Goal: Task Accomplishment & Management: Manage account settings

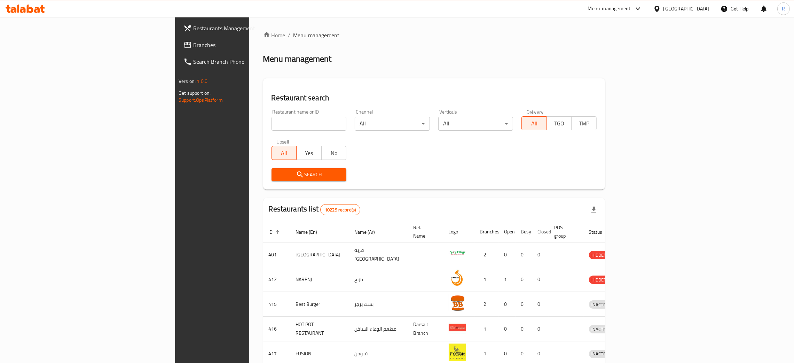
click at [702, 8] on div "Oman" at bounding box center [686, 9] width 46 height 8
click at [630, 36] on input "text" at bounding box center [661, 35] width 76 height 8
type input "u"
click at [652, 84] on div "United Arab Emirates" at bounding box center [634, 88] width 46 height 8
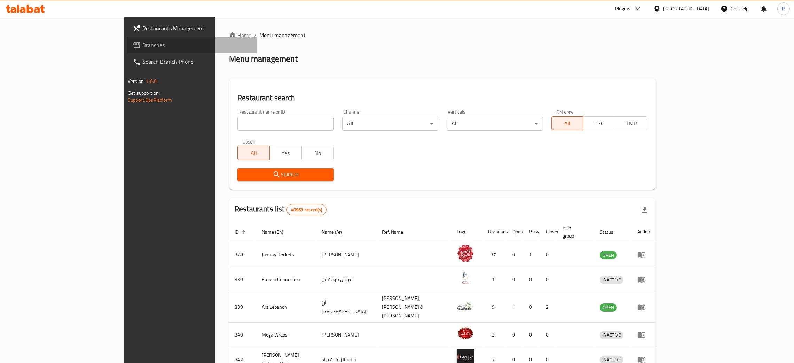
click at [142, 41] on span "Branches" at bounding box center [196, 45] width 109 height 8
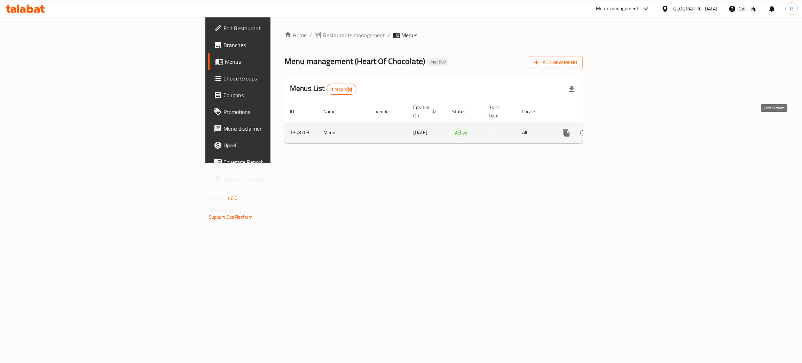
click at [619, 129] on icon "enhanced table" at bounding box center [616, 132] width 6 height 6
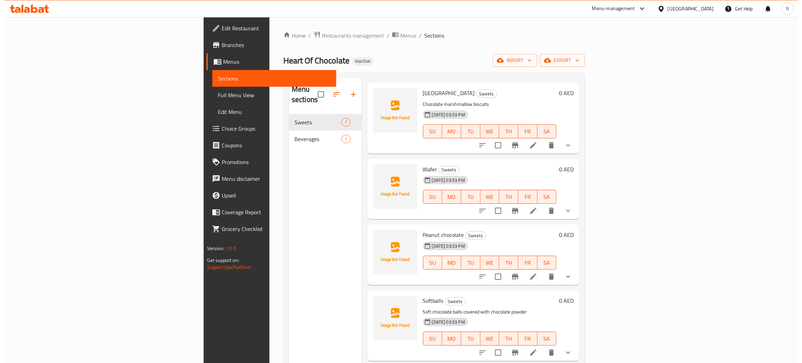
scroll to position [155, 0]
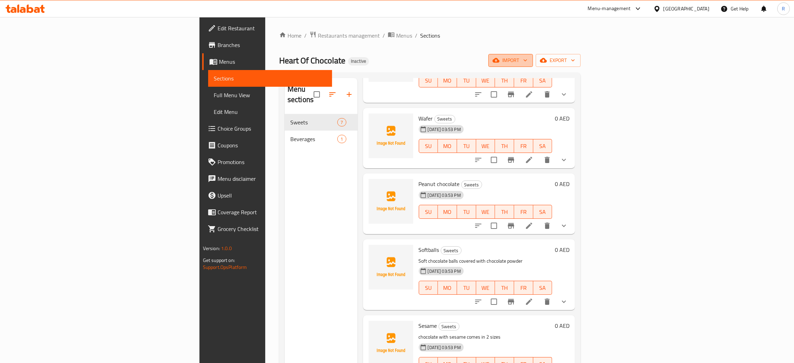
click at [527, 62] on span "import" at bounding box center [510, 60] width 33 height 9
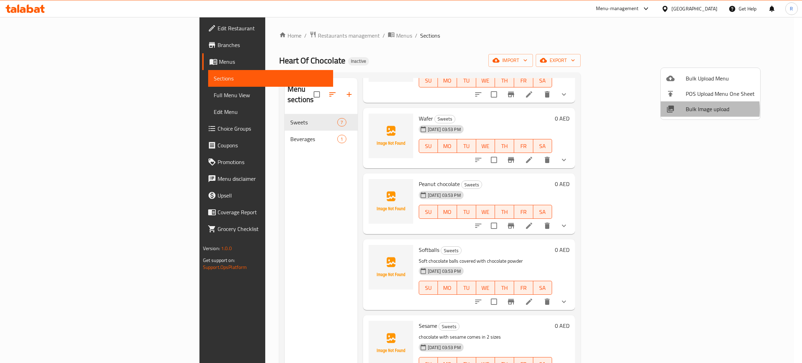
click at [686, 110] on span "Bulk Image upload" at bounding box center [719, 109] width 69 height 8
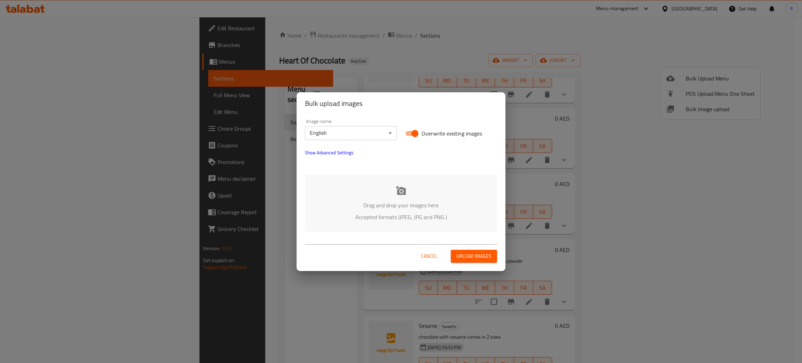
click at [402, 193] on icon at bounding box center [401, 189] width 10 height 9
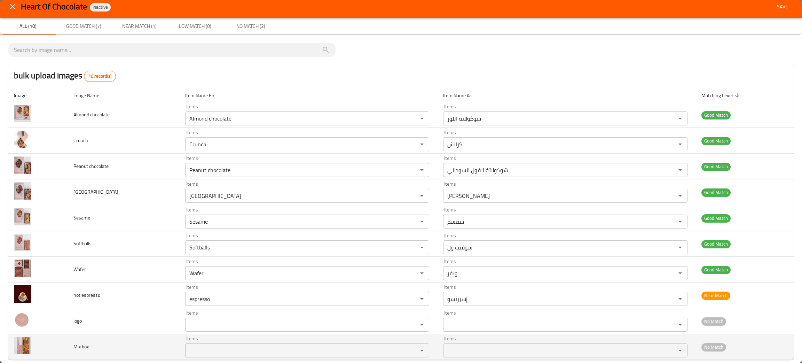
scroll to position [0, 0]
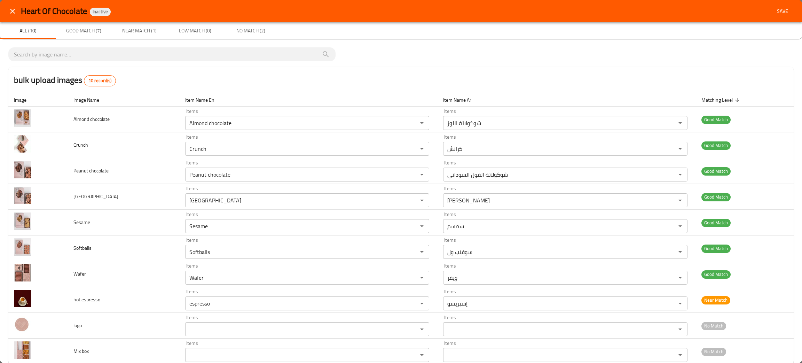
click at [774, 11] on span "Save" at bounding box center [782, 11] width 17 height 9
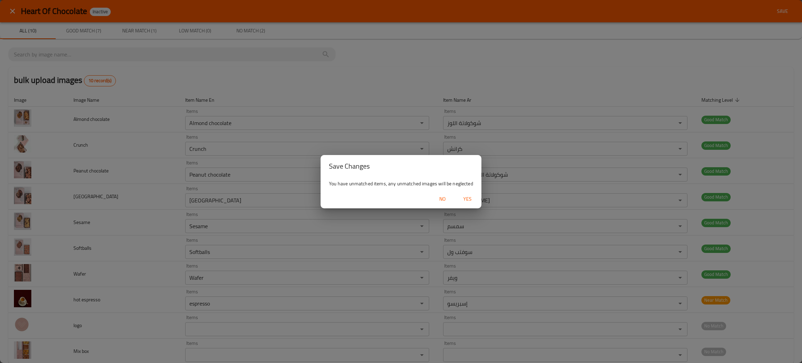
click at [466, 198] on span "Yes" at bounding box center [467, 199] width 17 height 9
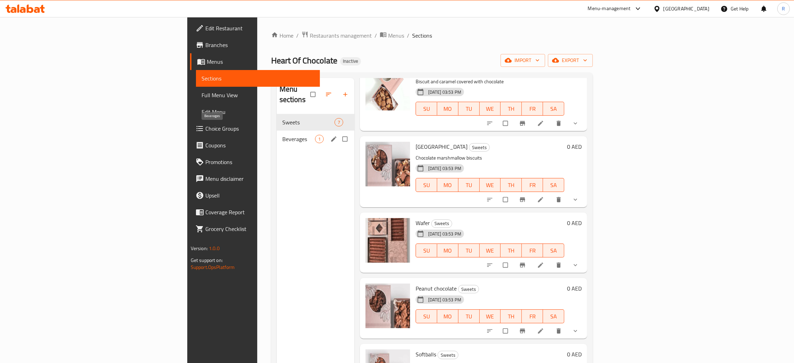
click at [282, 135] on span "Beverages" at bounding box center [298, 139] width 33 height 8
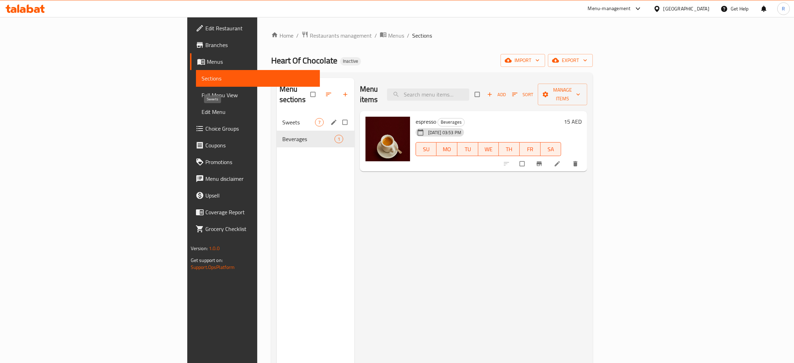
click at [282, 118] on span "Sweets" at bounding box center [298, 122] width 33 height 8
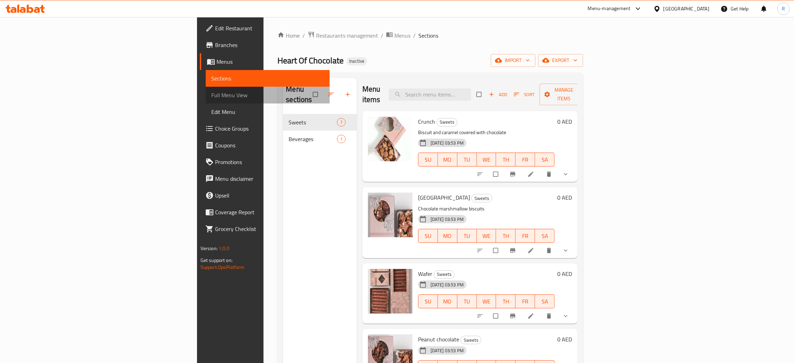
click at [211, 96] on span "Full Menu View" at bounding box center [267, 95] width 113 height 8
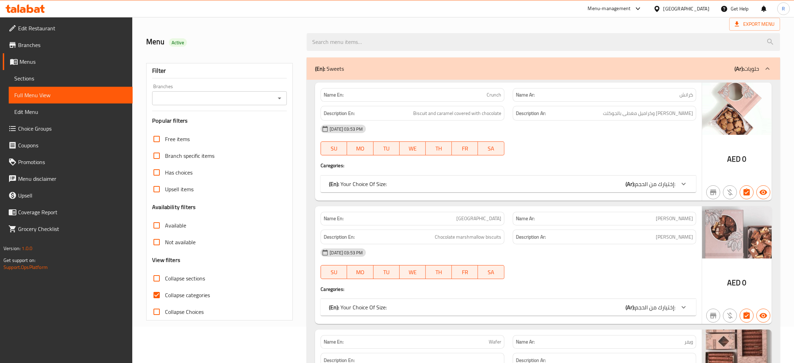
scroll to position [52, 0]
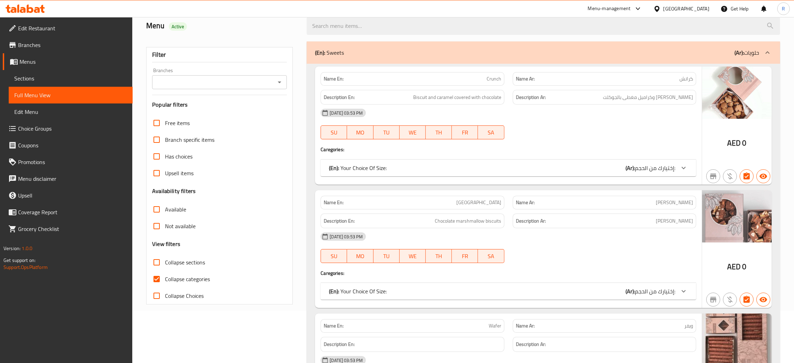
click at [687, 167] on icon at bounding box center [683, 168] width 8 height 8
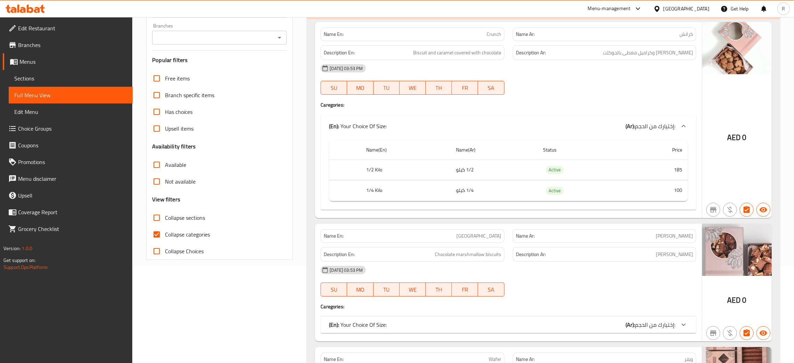
scroll to position [156, 0]
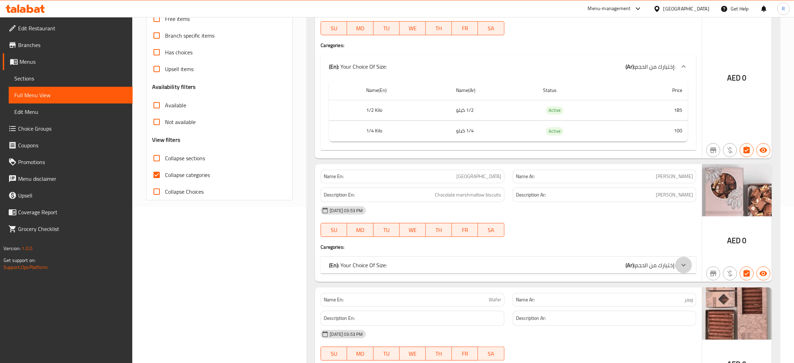
click at [684, 264] on icon at bounding box center [683, 265] width 8 height 8
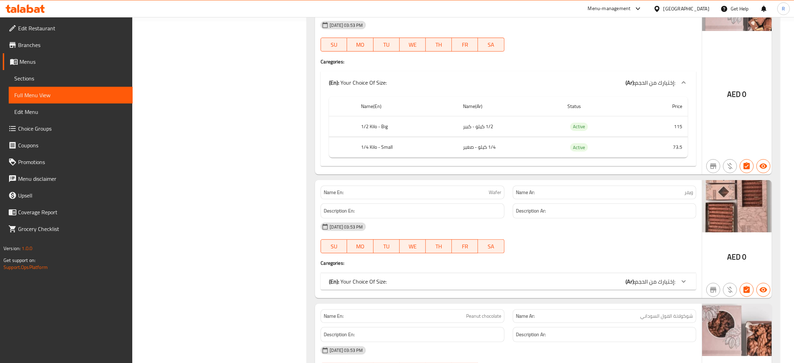
scroll to position [365, 0]
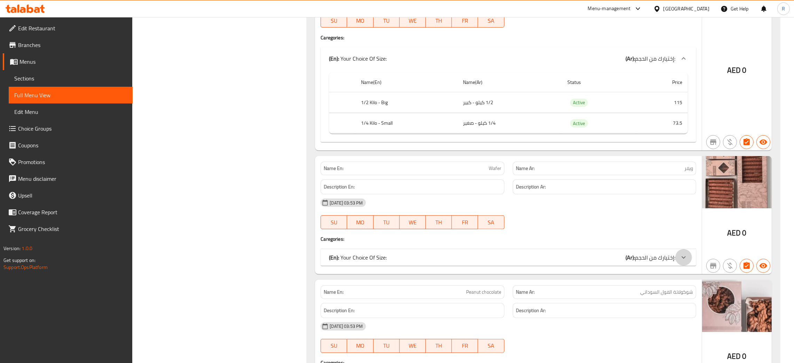
click at [682, 258] on icon at bounding box center [683, 257] width 4 height 2
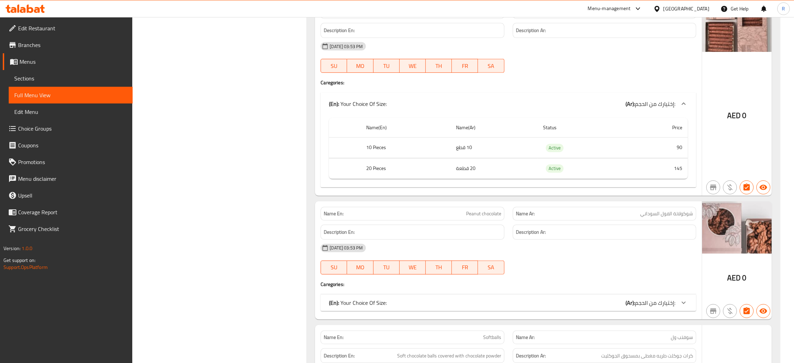
scroll to position [574, 0]
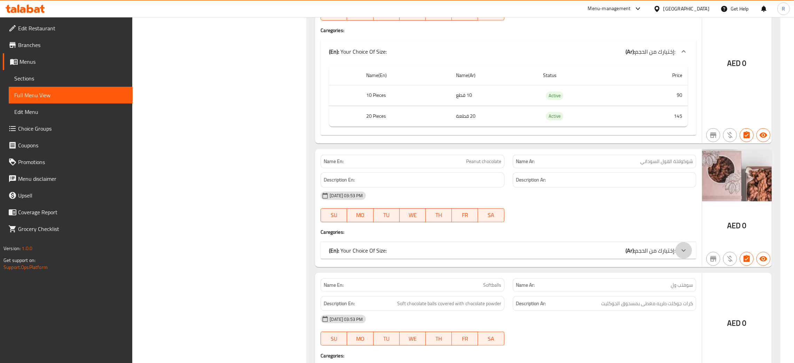
click at [682, 254] on icon at bounding box center [683, 250] width 8 height 8
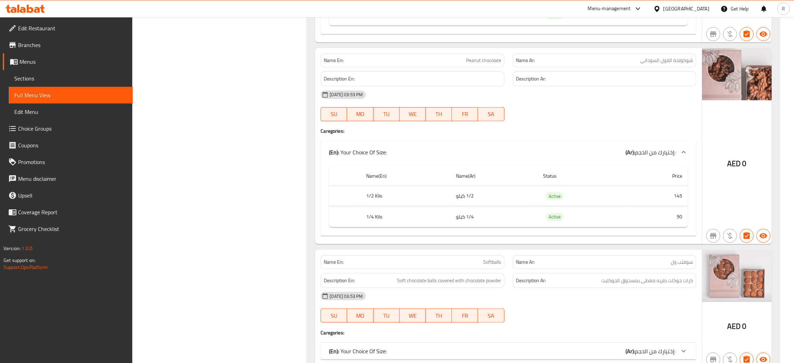
scroll to position [783, 0]
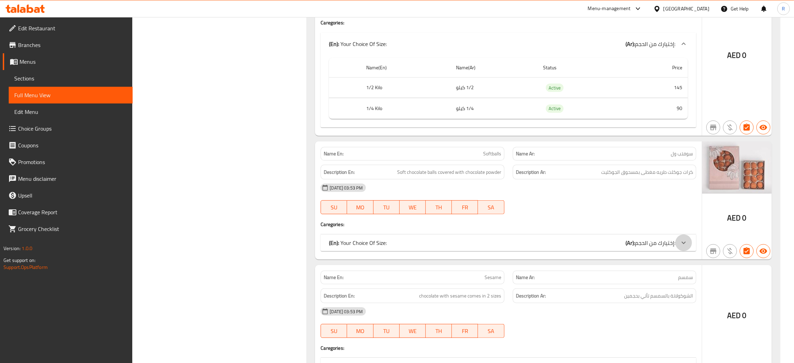
click at [682, 247] on icon at bounding box center [683, 242] width 8 height 8
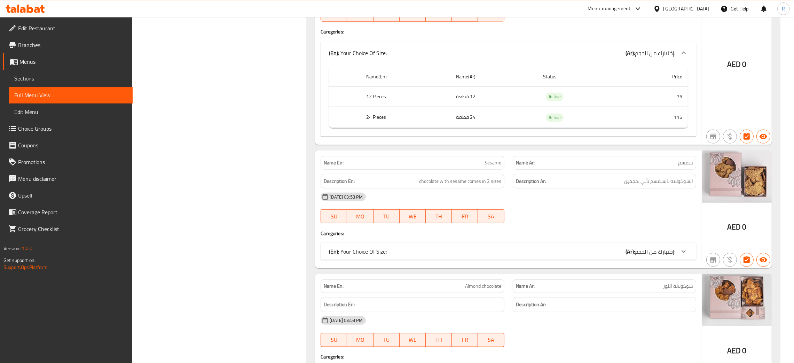
scroll to position [991, 0]
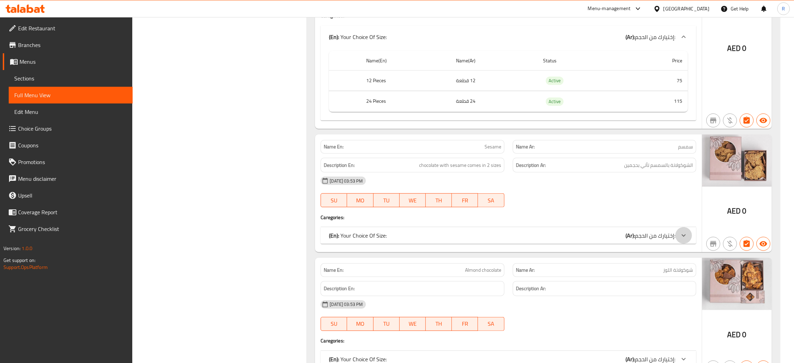
click at [684, 237] on icon at bounding box center [683, 235] width 4 height 2
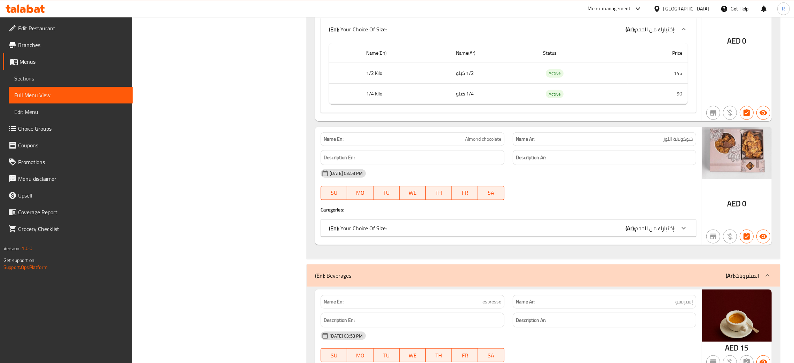
scroll to position [1239, 0]
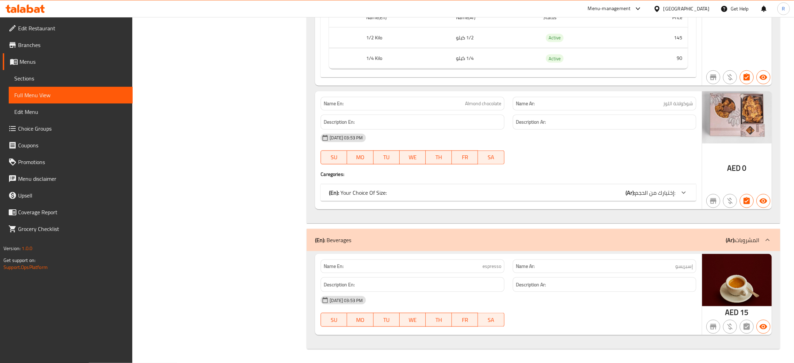
click at [684, 191] on icon at bounding box center [683, 192] width 8 height 8
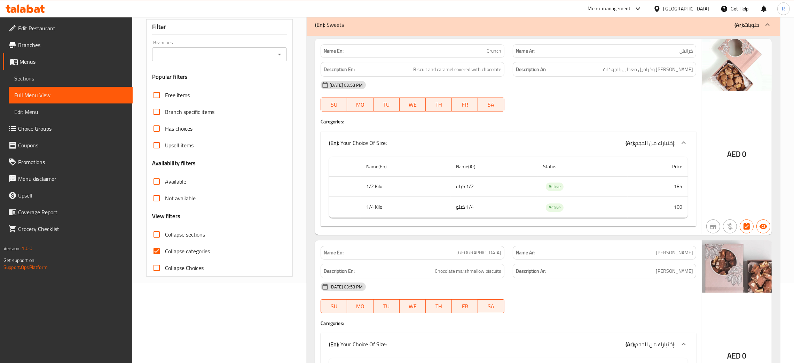
scroll to position [0, 0]
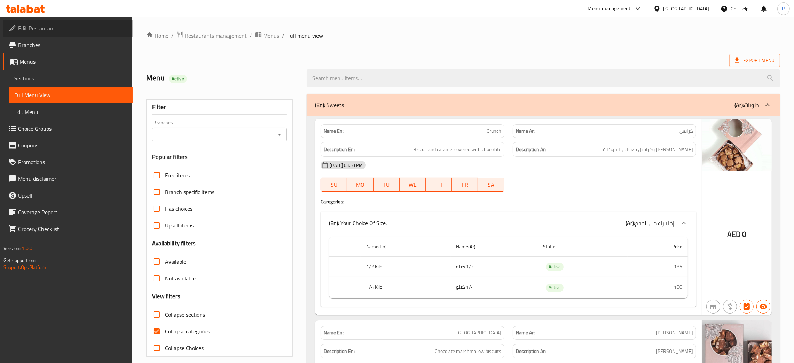
click at [65, 29] on span "Edit Restaurant" at bounding box center [72, 28] width 109 height 8
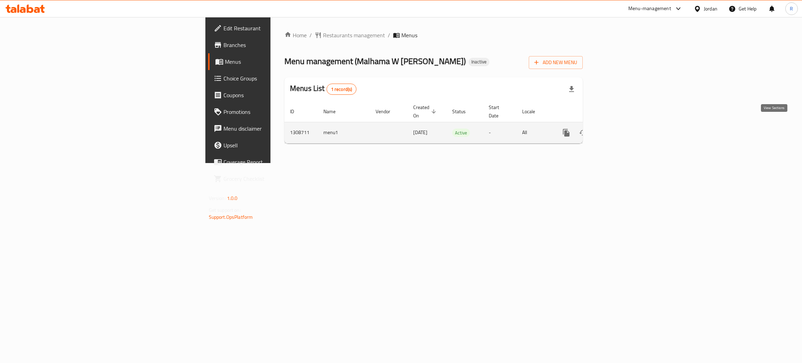
click at [620, 128] on icon "enhanced table" at bounding box center [616, 132] width 8 height 8
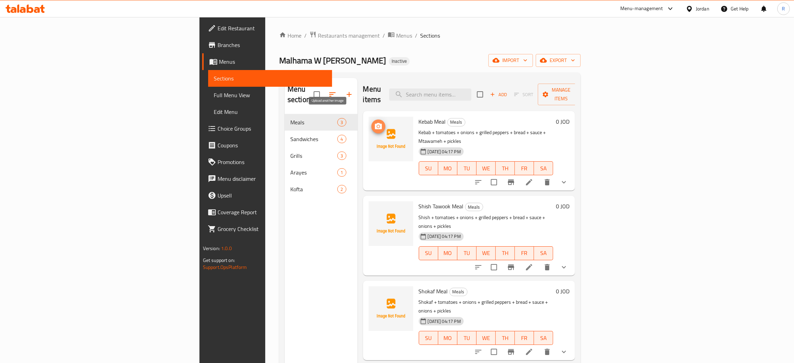
click at [375, 123] on icon "upload picture" at bounding box center [378, 126] width 7 height 6
click at [371, 207] on span "upload picture" at bounding box center [378, 211] width 14 height 8
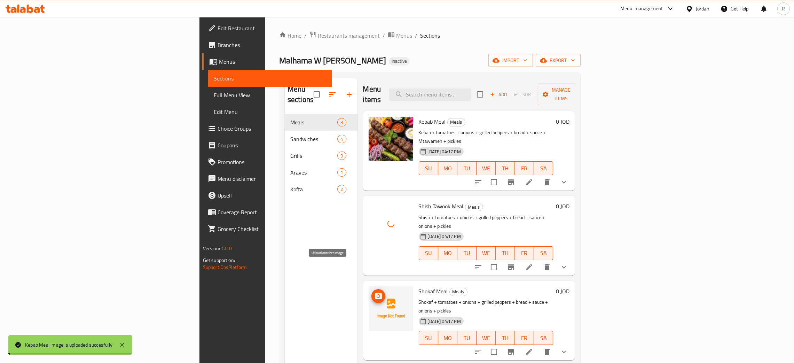
click at [377, 295] on circle "upload picture" at bounding box center [378, 296] width 2 height 2
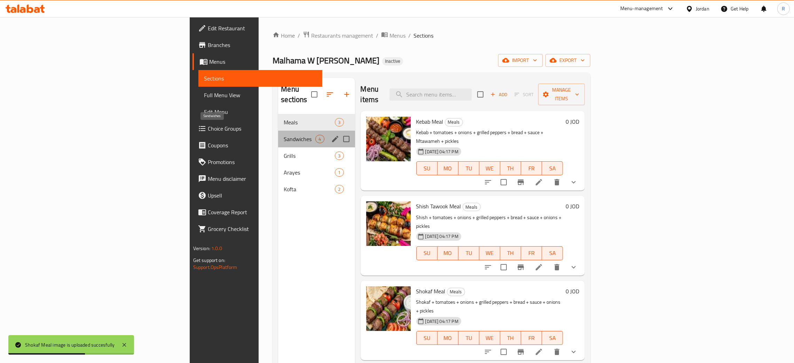
click at [284, 135] on span "Sandwiches" at bounding box center [300, 139] width 32 height 8
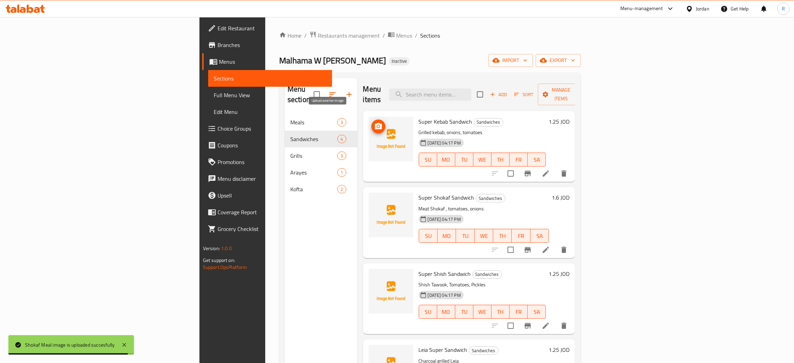
click at [374, 122] on icon "upload picture" at bounding box center [378, 126] width 8 height 8
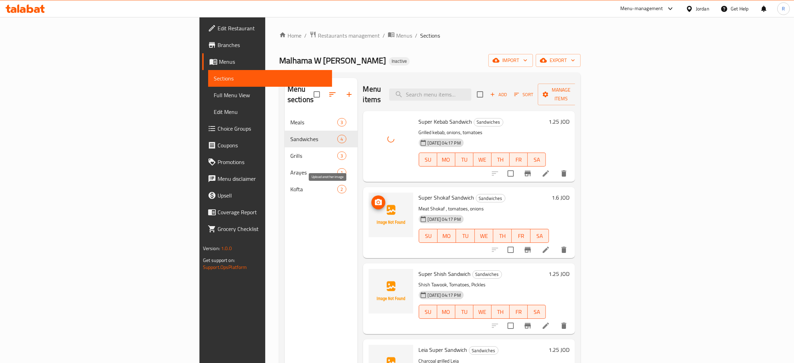
click at [375, 199] on icon "upload picture" at bounding box center [378, 202] width 7 height 6
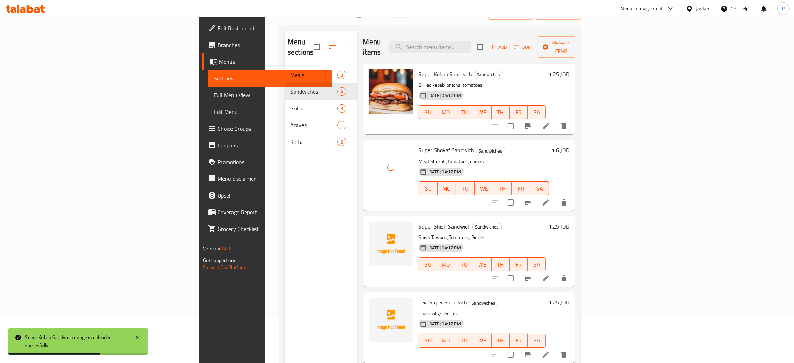
scroll to position [98, 0]
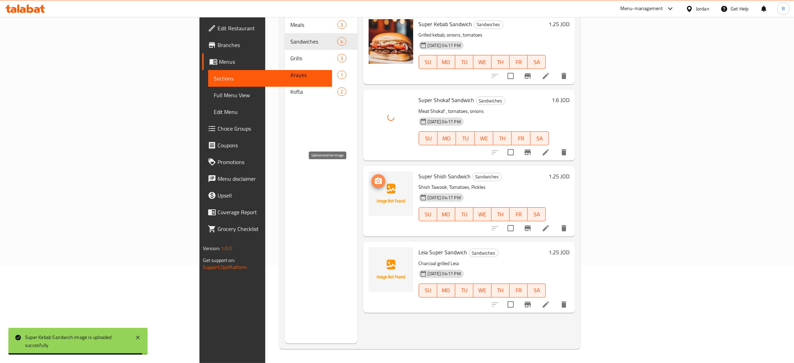
click at [377, 180] on circle "upload picture" at bounding box center [378, 181] width 2 height 2
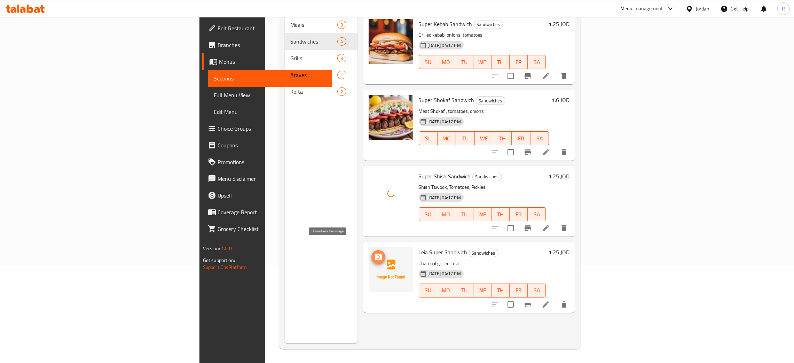
click at [377, 256] on circle "upload picture" at bounding box center [378, 257] width 2 height 2
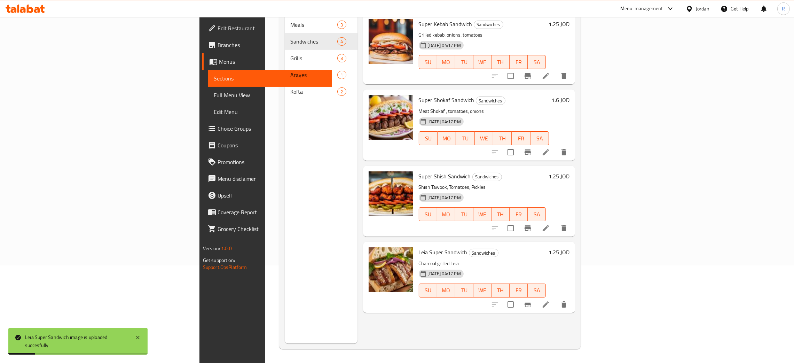
scroll to position [0, 0]
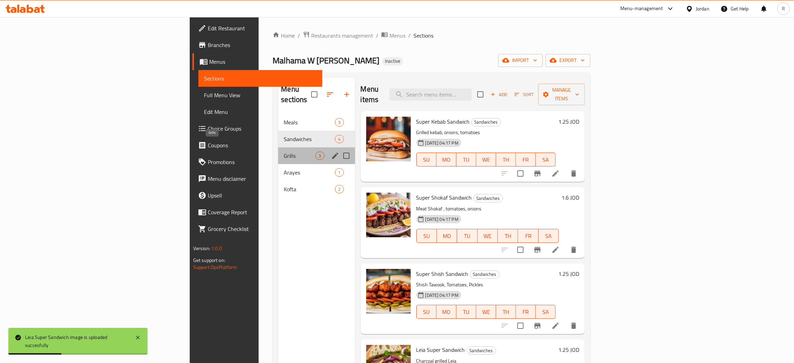
click at [284, 151] on span "Grills" at bounding box center [300, 155] width 32 height 8
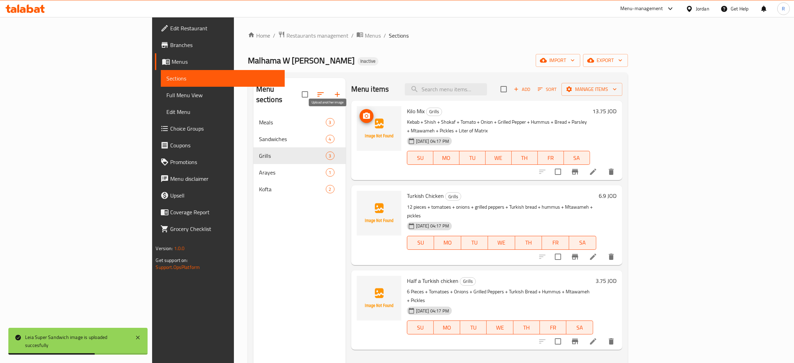
click at [363, 113] on icon "upload picture" at bounding box center [366, 115] width 7 height 6
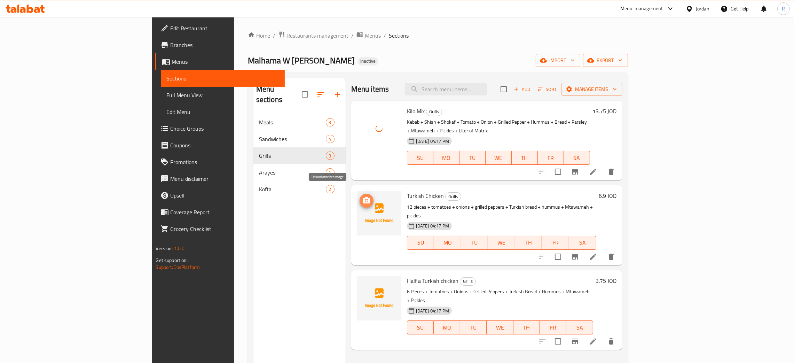
click at [363, 197] on icon "upload picture" at bounding box center [366, 200] width 7 height 6
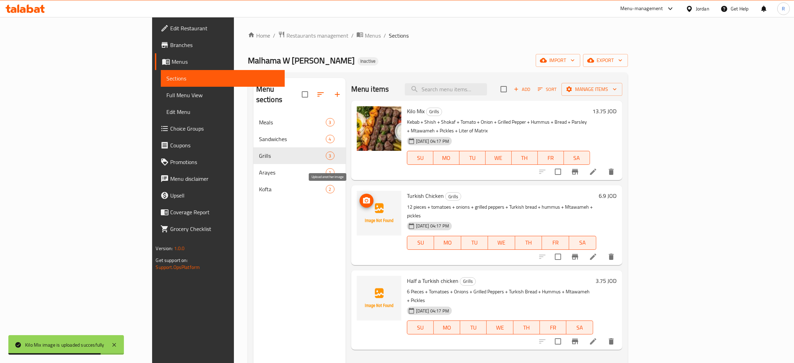
click at [362, 196] on icon "upload picture" at bounding box center [366, 200] width 8 height 8
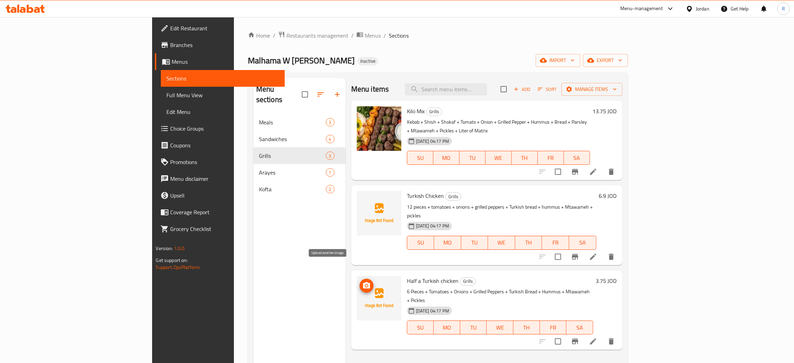
click at [363, 282] on icon "upload picture" at bounding box center [366, 285] width 7 height 6
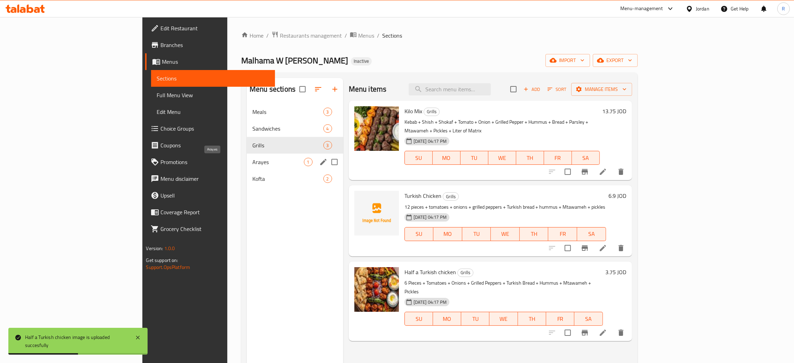
click at [252, 161] on span "Arayes" at bounding box center [277, 162] width 51 height 8
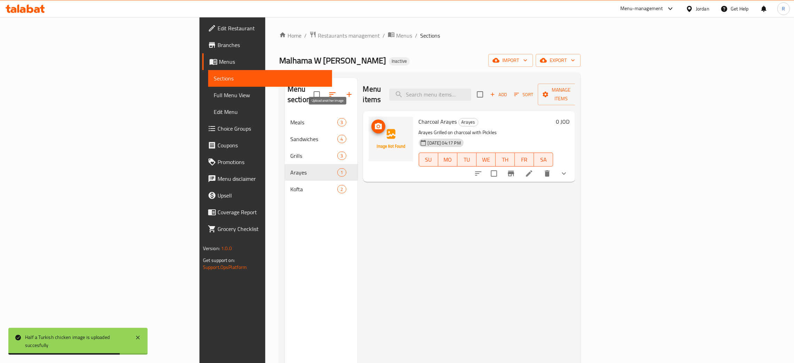
click at [371, 122] on span "upload picture" at bounding box center [378, 126] width 14 height 8
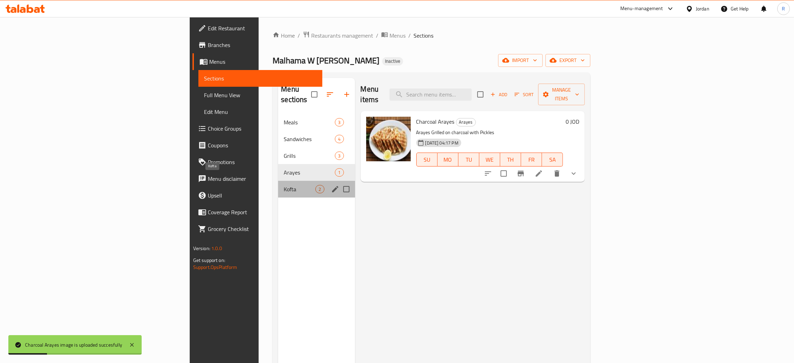
click at [284, 185] on span "Kofta" at bounding box center [300, 189] width 32 height 8
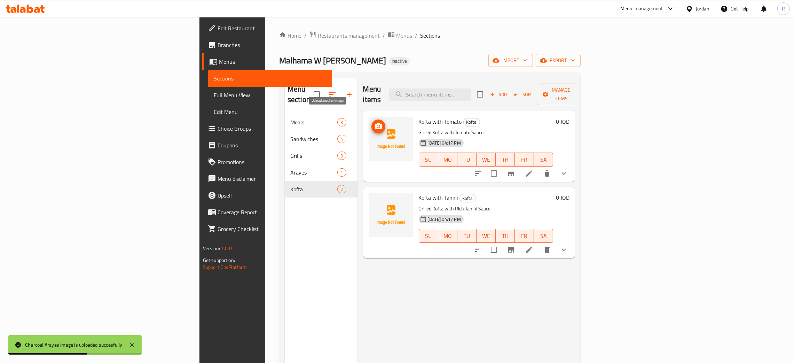
click at [374, 122] on icon "upload picture" at bounding box center [378, 126] width 8 height 8
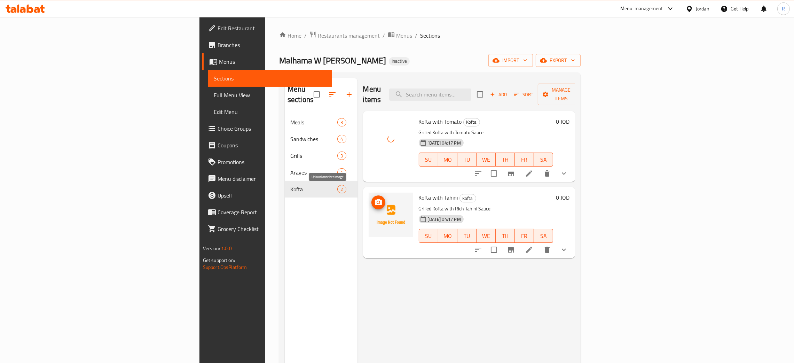
click at [375, 199] on icon "upload picture" at bounding box center [378, 202] width 7 height 6
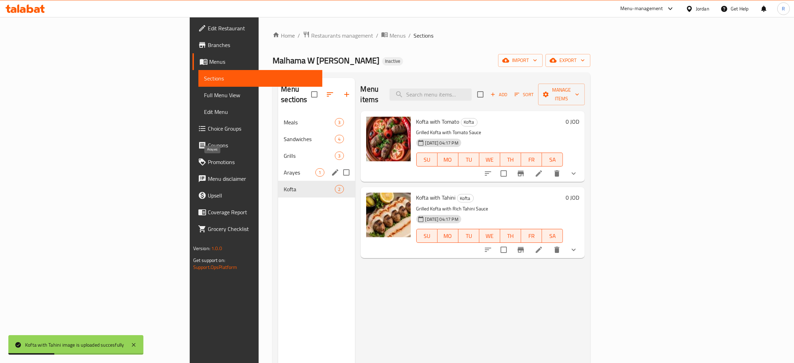
click at [284, 168] on span "Arayes" at bounding box center [300, 172] width 32 height 8
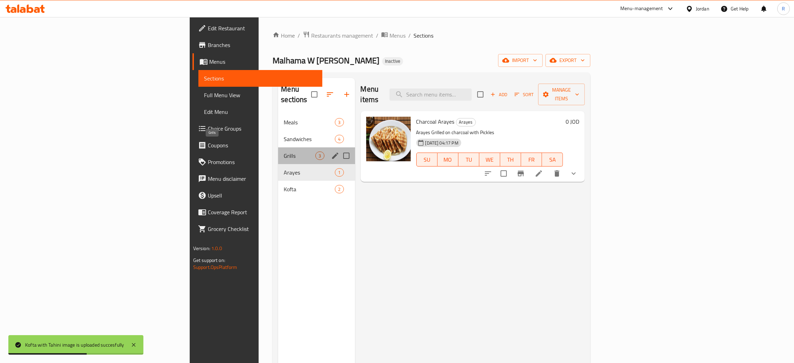
click at [284, 151] on span "Grills" at bounding box center [300, 155] width 32 height 8
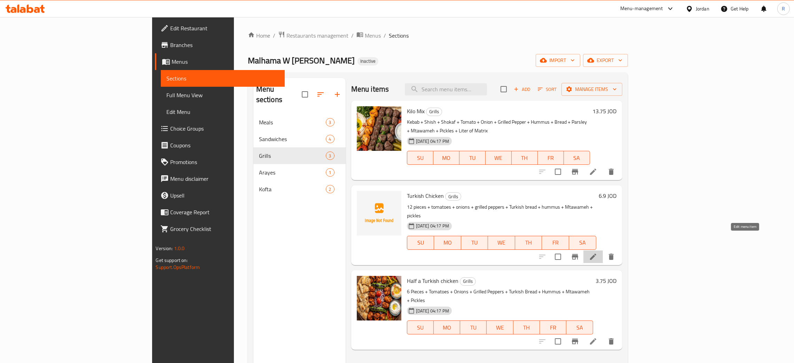
click at [597, 252] on icon at bounding box center [593, 256] width 8 height 8
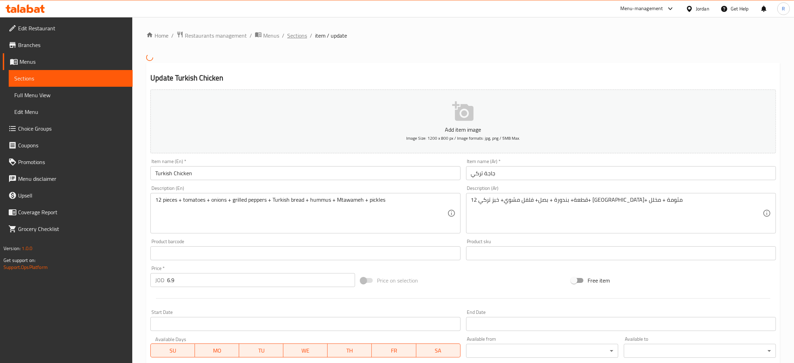
click at [292, 37] on span "Sections" at bounding box center [297, 35] width 20 height 8
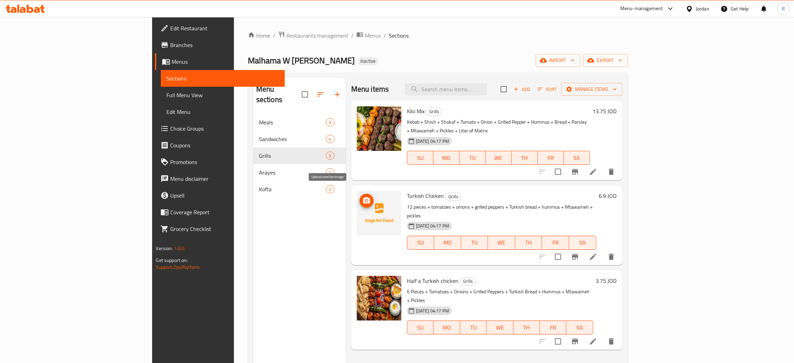
click at [363, 197] on icon "upload picture" at bounding box center [366, 200] width 7 height 6
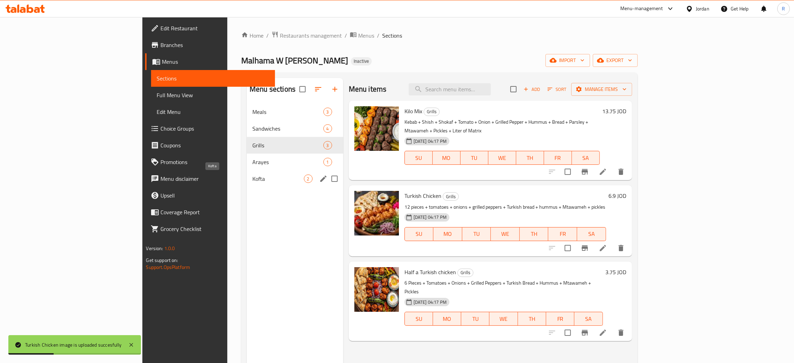
click at [247, 180] on div "Kofta 2" at bounding box center [295, 178] width 96 height 17
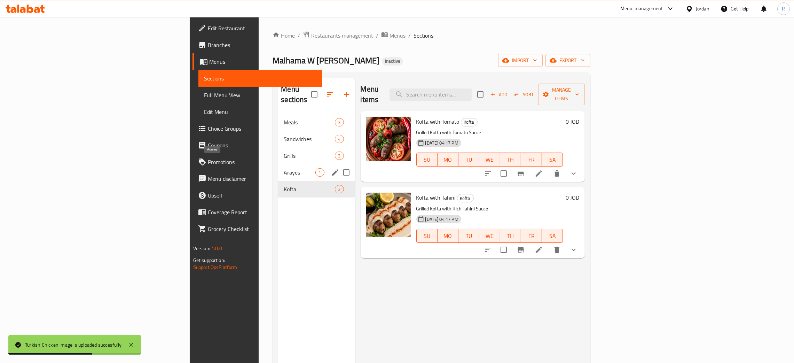
click at [284, 168] on span "Arayes" at bounding box center [300, 172] width 32 height 8
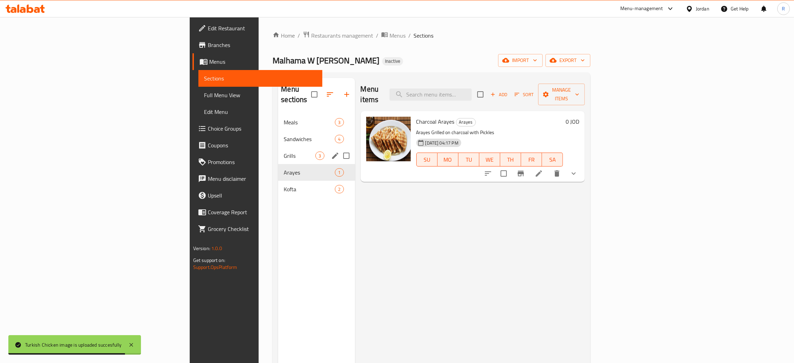
click at [278, 150] on div "Grills 3" at bounding box center [316, 155] width 77 height 17
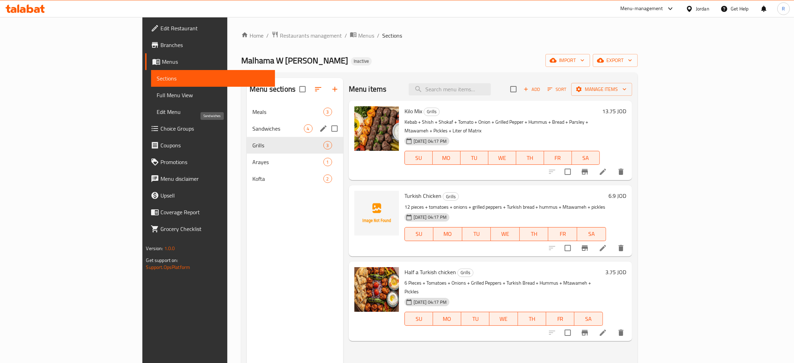
click at [252, 129] on span "Sandwiches" at bounding box center [277, 128] width 51 height 8
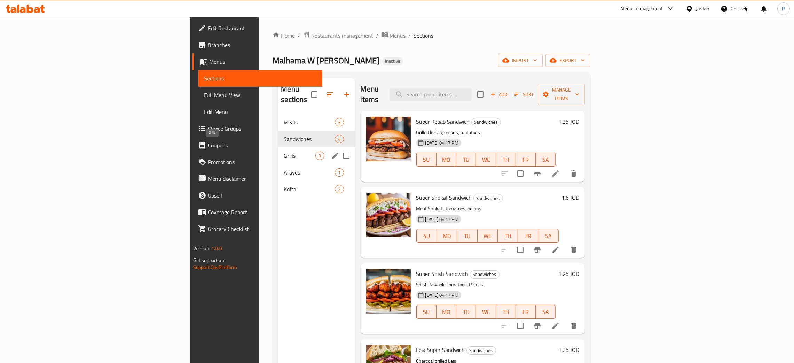
click at [284, 151] on span "Grills" at bounding box center [300, 155] width 32 height 8
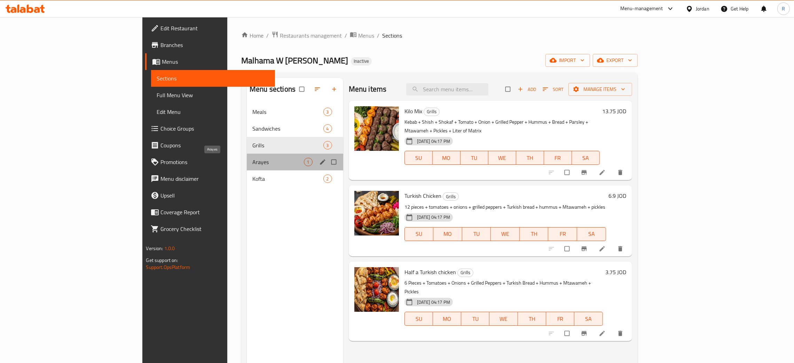
click at [252, 160] on span "Arayes" at bounding box center [277, 162] width 51 height 8
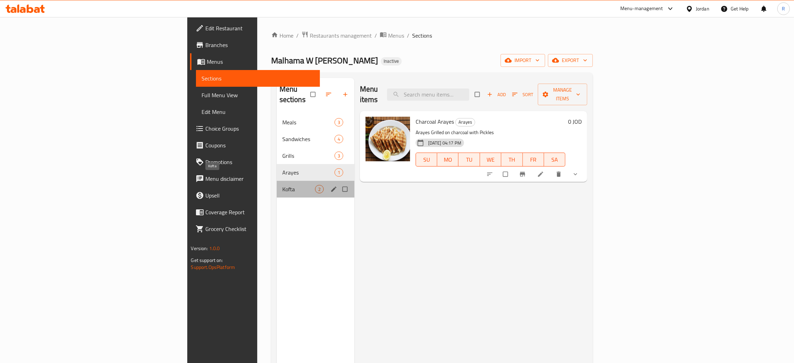
click at [282, 185] on span "Kofta" at bounding box center [298, 189] width 33 height 8
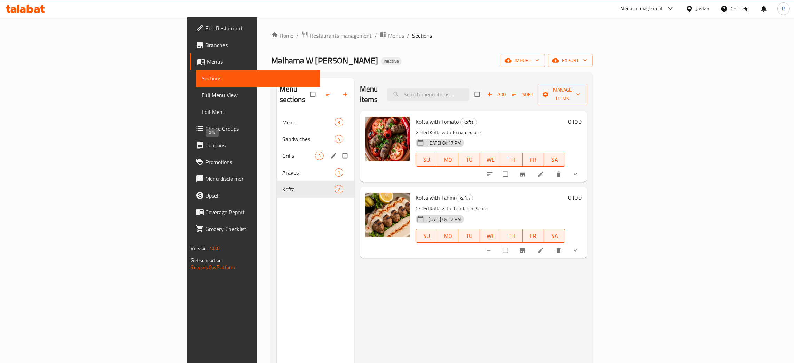
click at [282, 151] on span "Grills" at bounding box center [298, 155] width 33 height 8
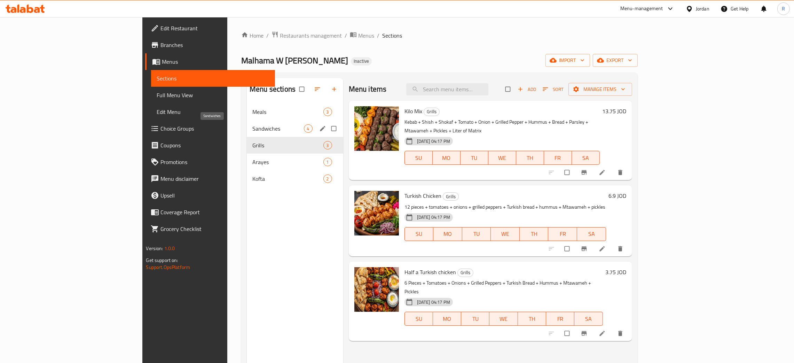
click at [252, 127] on span "Sandwiches" at bounding box center [277, 128] width 51 height 8
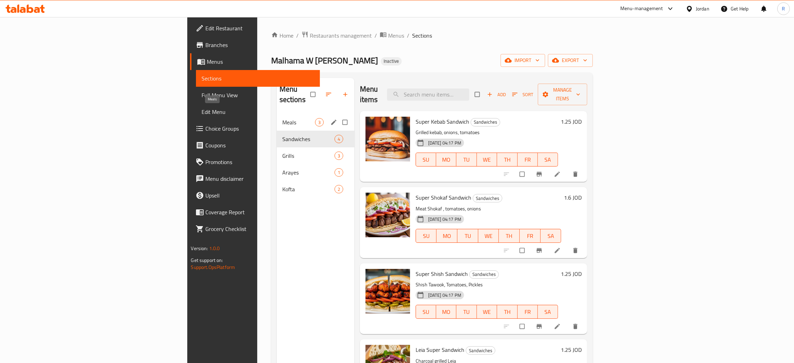
click at [282, 118] on span "Meals" at bounding box center [298, 122] width 33 height 8
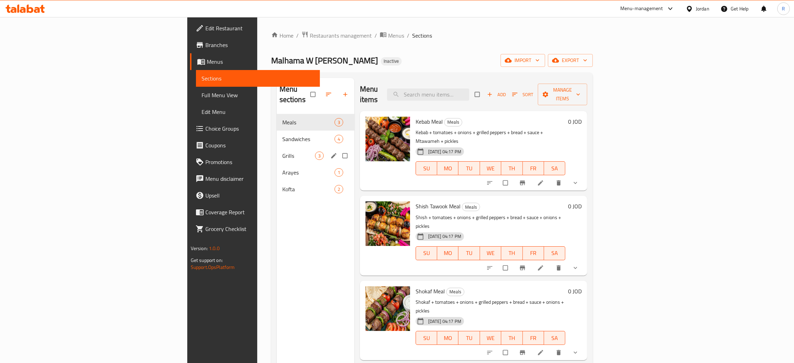
click at [277, 150] on div "Grills 3" at bounding box center [316, 155] width 78 height 17
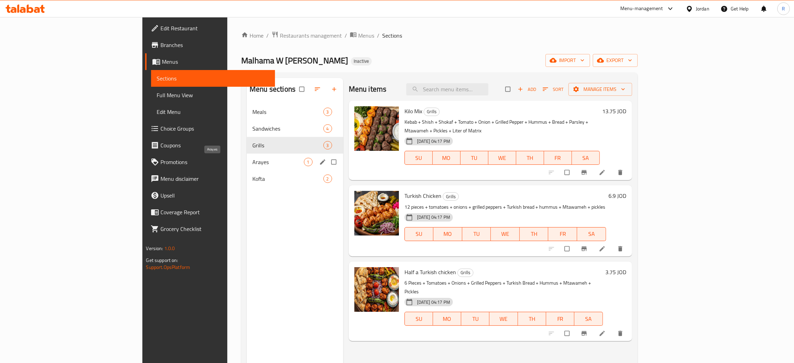
click at [252, 164] on span "Arayes" at bounding box center [277, 162] width 51 height 8
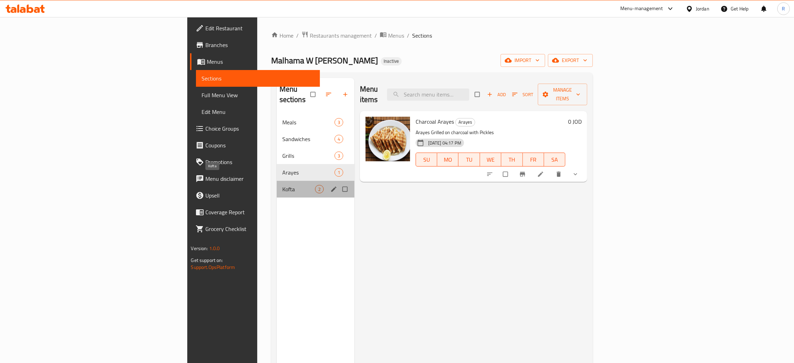
click at [282, 185] on span "Kofta" at bounding box center [298, 189] width 33 height 8
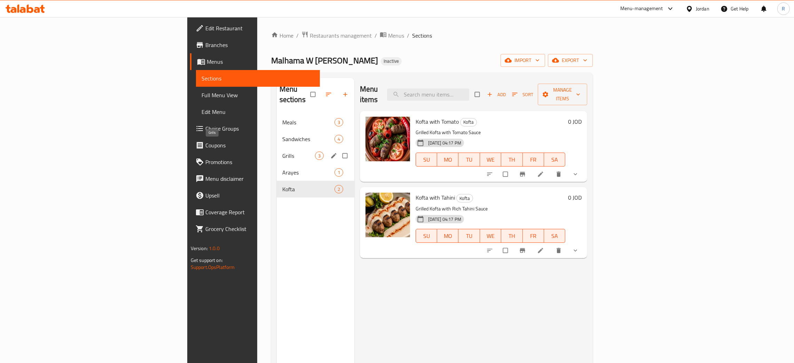
click at [282, 151] on span "Grills" at bounding box center [298, 155] width 33 height 8
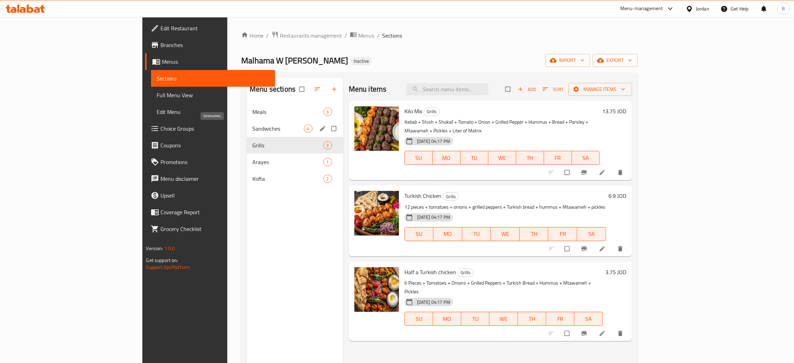
click at [252, 129] on span "Sandwiches" at bounding box center [277, 128] width 51 height 8
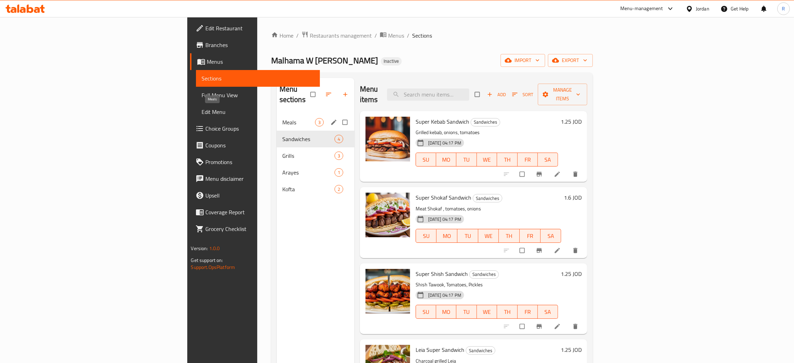
click at [282, 118] on span "Meals" at bounding box center [298, 122] width 33 height 8
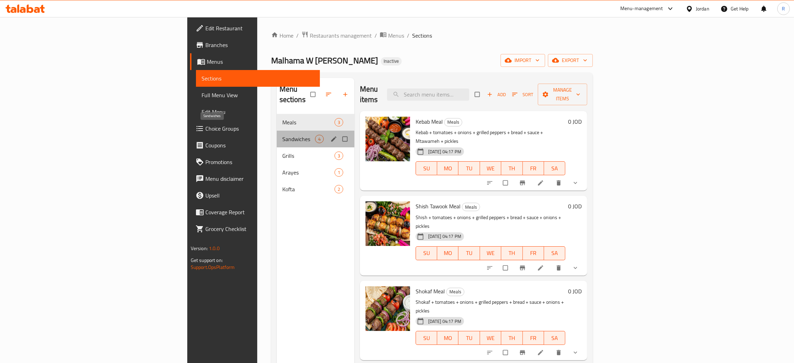
click at [282, 135] on span "Sandwiches" at bounding box center [298, 139] width 33 height 8
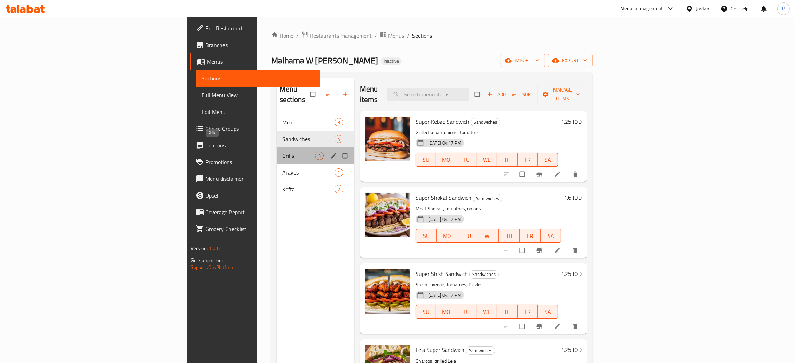
click at [282, 151] on span "Grills" at bounding box center [298, 155] width 33 height 8
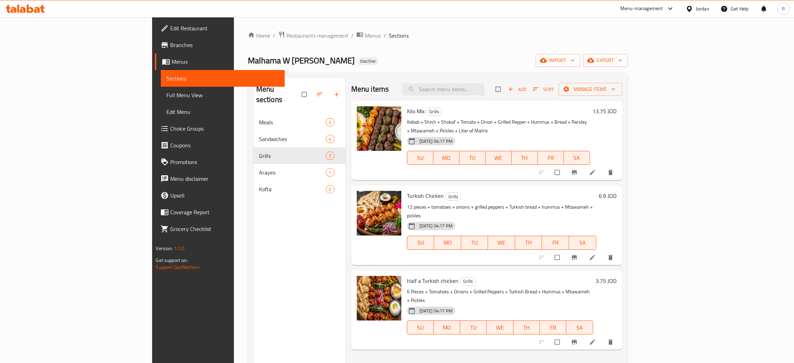
drag, startPoint x: 142, startPoint y: 242, endPoint x: 30, endPoint y: 387, distance: 183.1
drag, startPoint x: 30, startPoint y: 387, endPoint x: 295, endPoint y: 231, distance: 307.4
click at [295, 231] on div "Menu sections Meals 3 Sandwiches 4 Grills 3 Arayes 1 Kofta 2" at bounding box center [299, 259] width 92 height 363
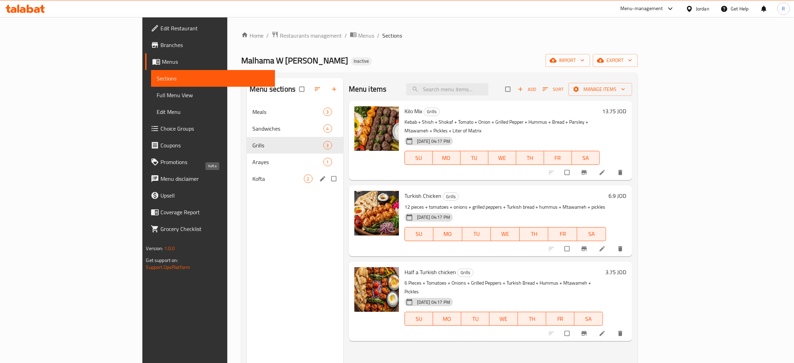
click at [252, 176] on span "Kofta" at bounding box center [277, 178] width 51 height 8
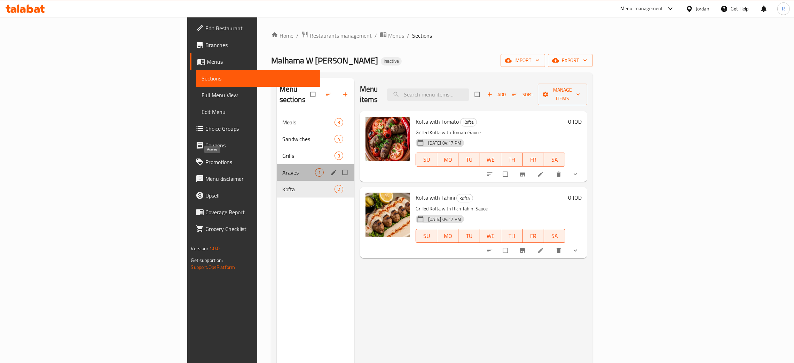
click at [282, 168] on span "Arayes" at bounding box center [298, 172] width 33 height 8
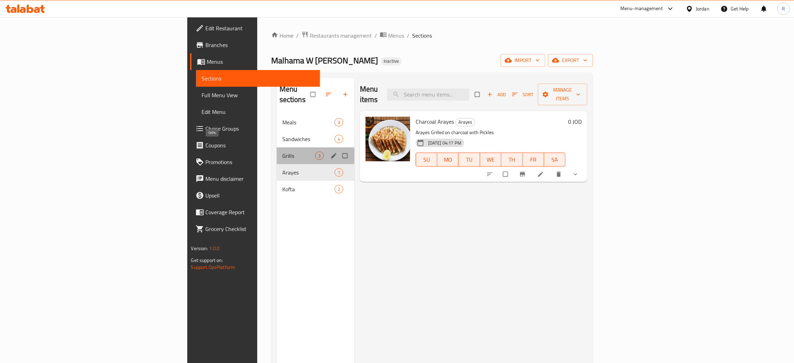
click at [282, 151] on span "Grills" at bounding box center [298, 155] width 33 height 8
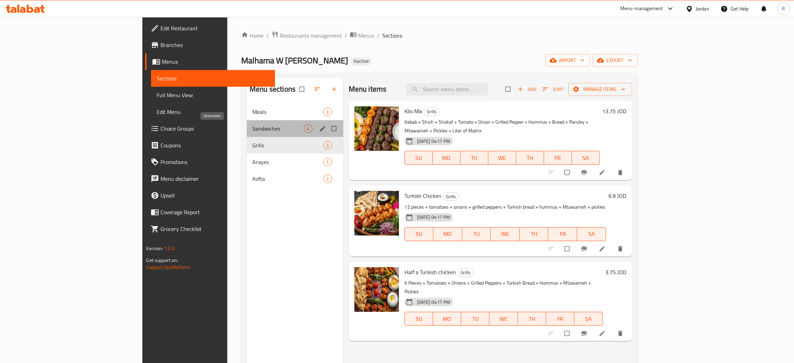
click at [252, 130] on span "Sandwiches" at bounding box center [277, 128] width 51 height 8
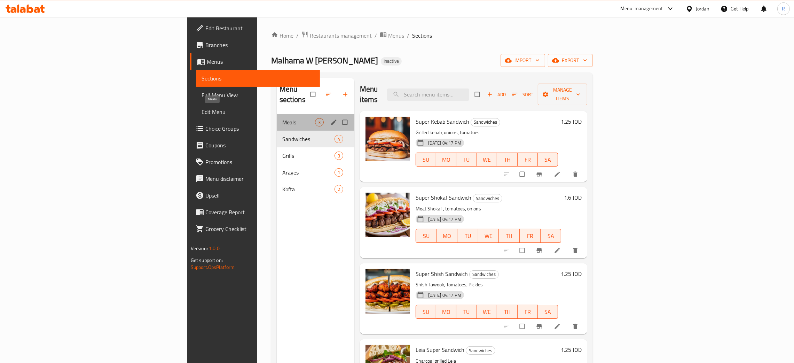
click at [282, 118] on span "Meals" at bounding box center [298, 122] width 33 height 8
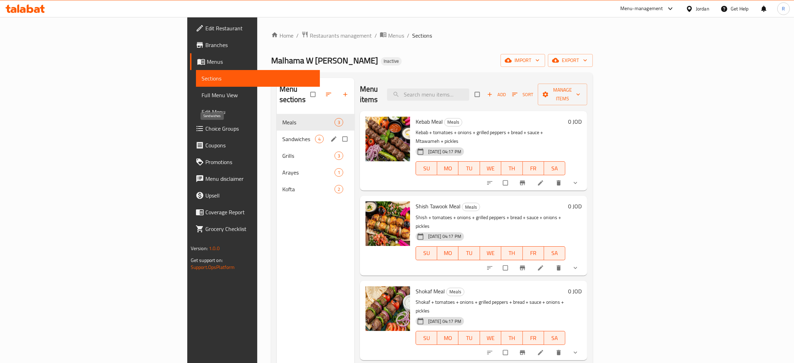
click at [282, 135] on span "Sandwiches" at bounding box center [298, 139] width 33 height 8
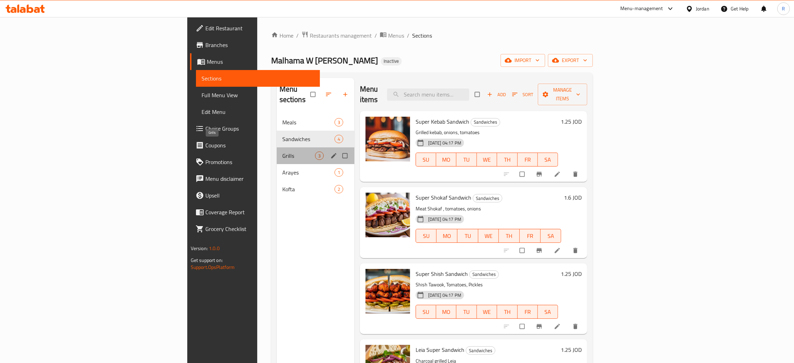
click at [282, 151] on span "Grills" at bounding box center [298, 155] width 33 height 8
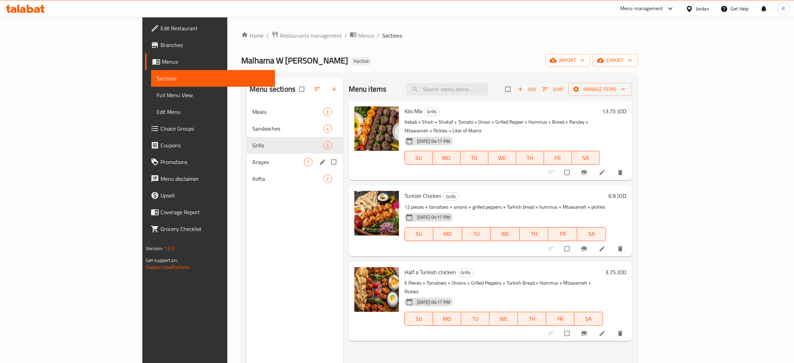
click at [252, 158] on span "Arayes" at bounding box center [277, 162] width 51 height 8
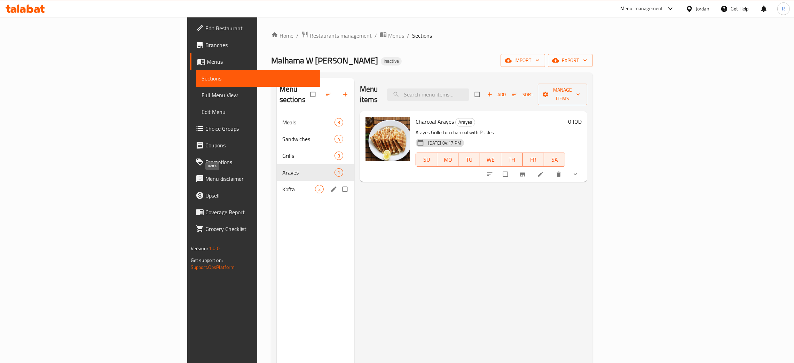
click at [282, 185] on span "Kofta" at bounding box center [298, 189] width 33 height 8
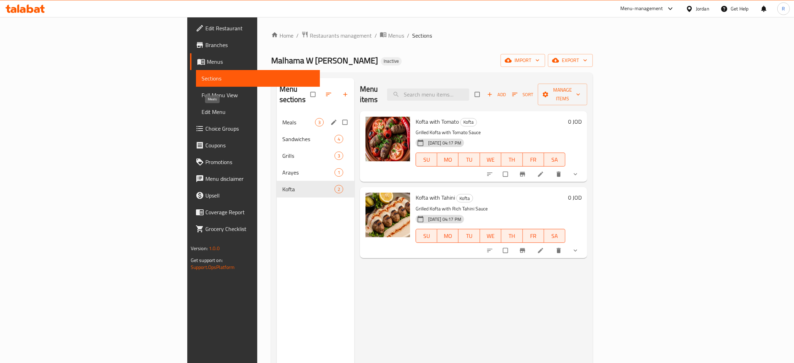
click at [282, 118] on span "Meals" at bounding box center [298, 122] width 33 height 8
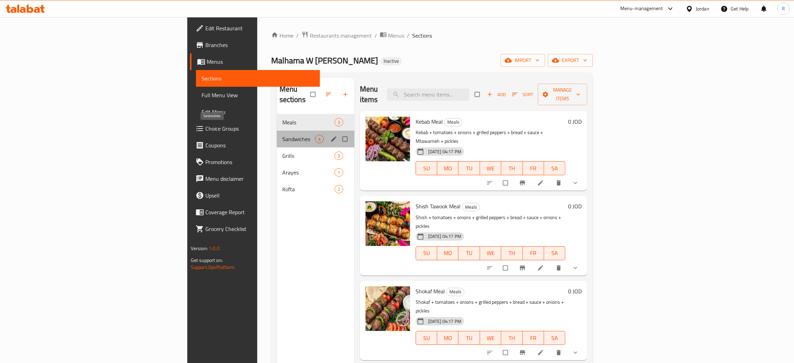
click at [282, 135] on span "Sandwiches" at bounding box center [298, 139] width 33 height 8
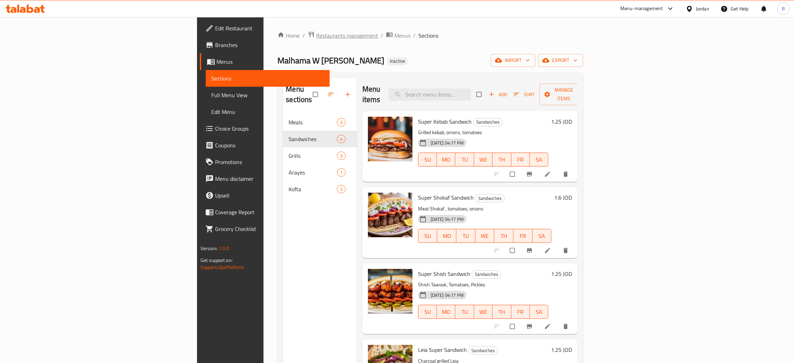
click at [316, 34] on span "Restaurants management" at bounding box center [347, 35] width 62 height 8
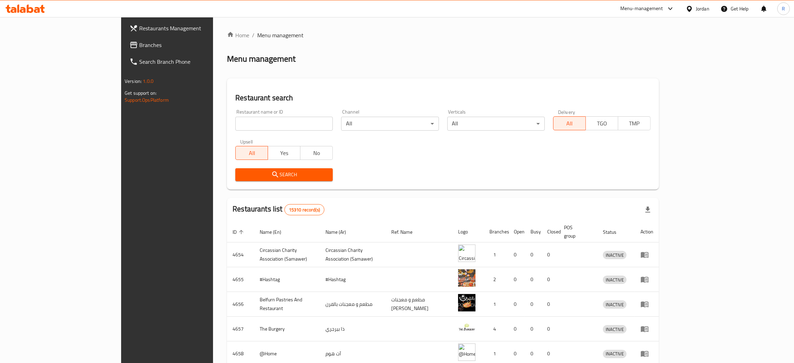
click at [139, 45] on span "Branches" at bounding box center [193, 45] width 109 height 8
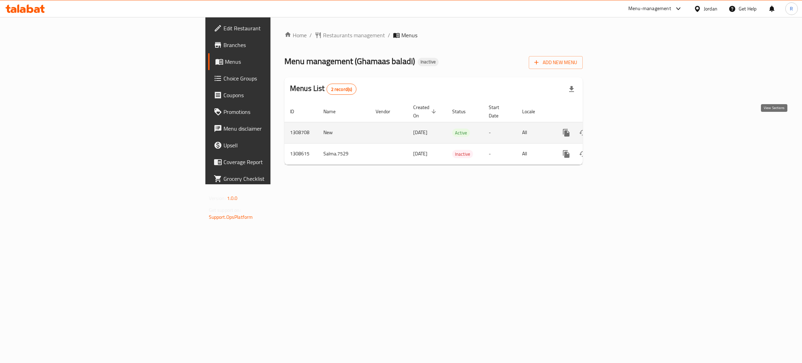
click at [620, 128] on icon "enhanced table" at bounding box center [616, 132] width 8 height 8
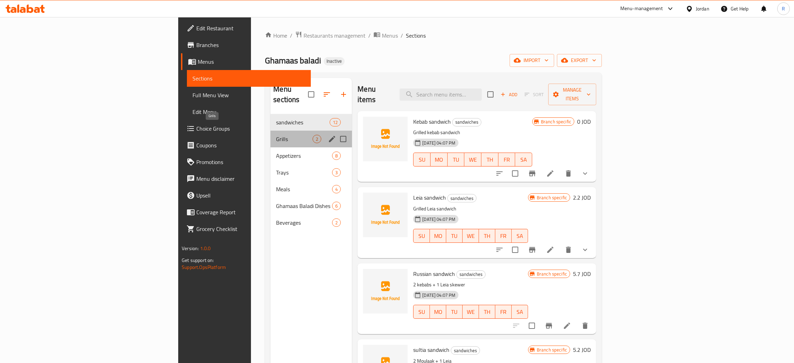
click at [276, 135] on span "Grills" at bounding box center [294, 139] width 37 height 8
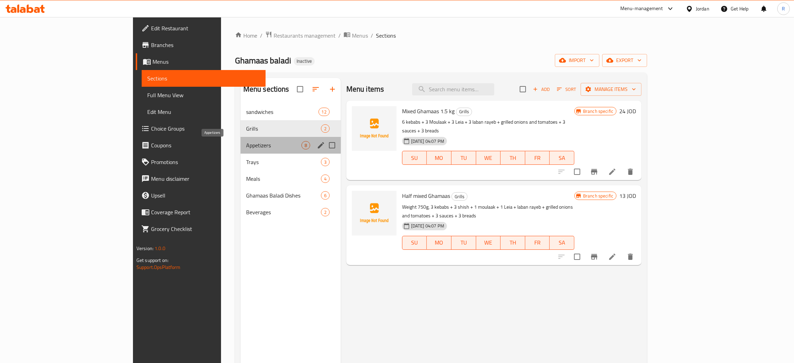
click at [246, 143] on span "Appetizers" at bounding box center [273, 145] width 55 height 8
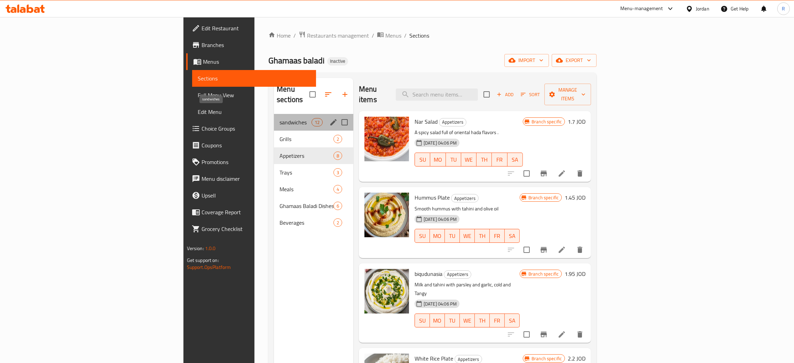
click at [279, 118] on span "sandwiches" at bounding box center [295, 122] width 32 height 8
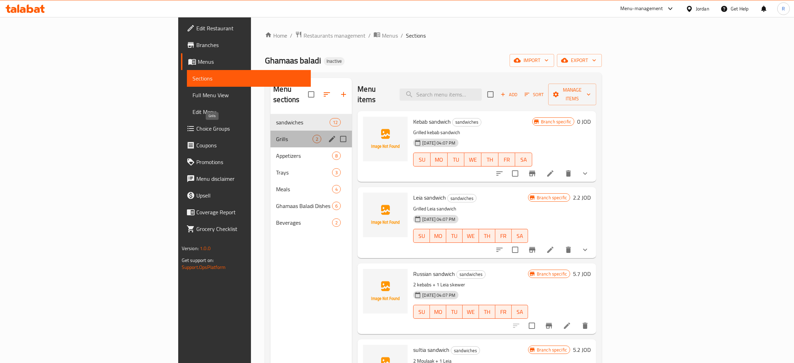
click at [276, 135] on span "Grills" at bounding box center [294, 139] width 37 height 8
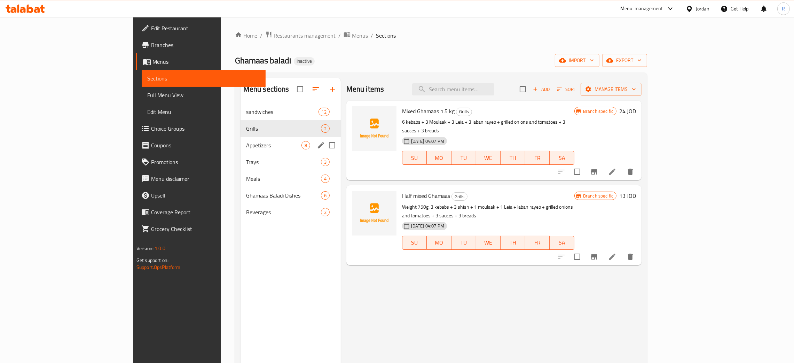
click at [240, 150] on div "Appetizers 8" at bounding box center [290, 145] width 100 height 17
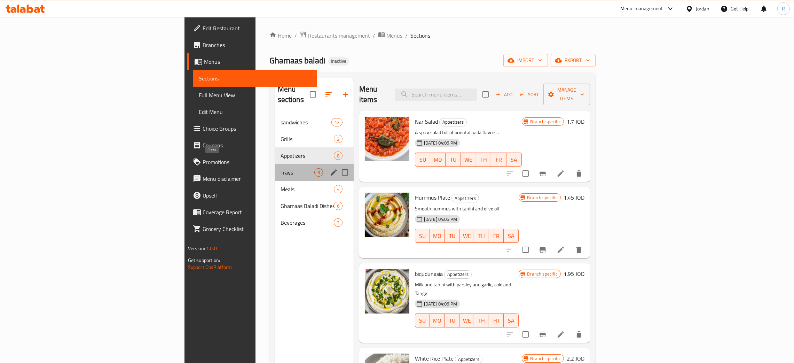
click at [280, 168] on span "Trays" at bounding box center [297, 172] width 34 height 8
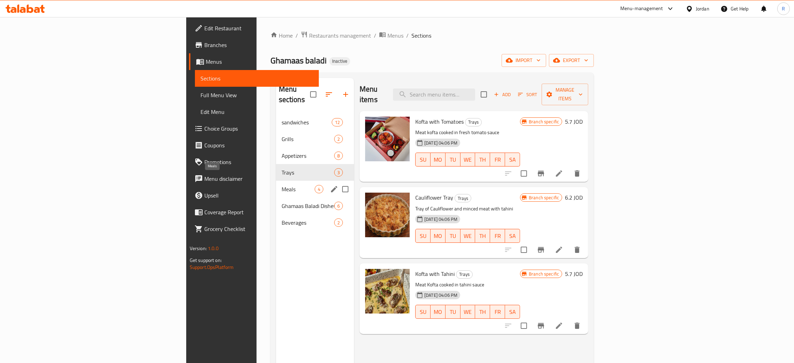
click at [281, 185] on span "Meals" at bounding box center [297, 189] width 33 height 8
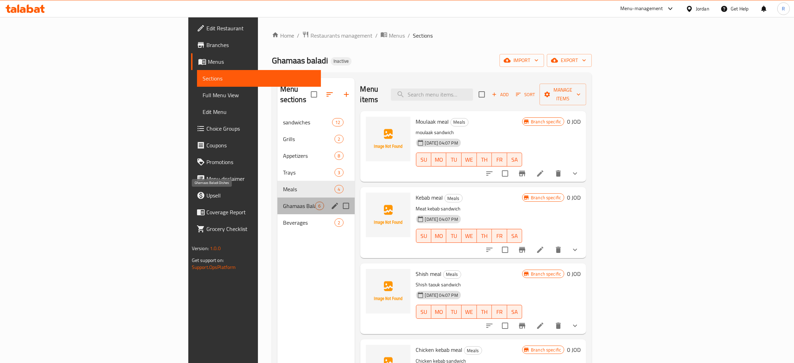
click at [283, 201] on span "Ghamaas Baladi Dishes" at bounding box center [299, 205] width 32 height 8
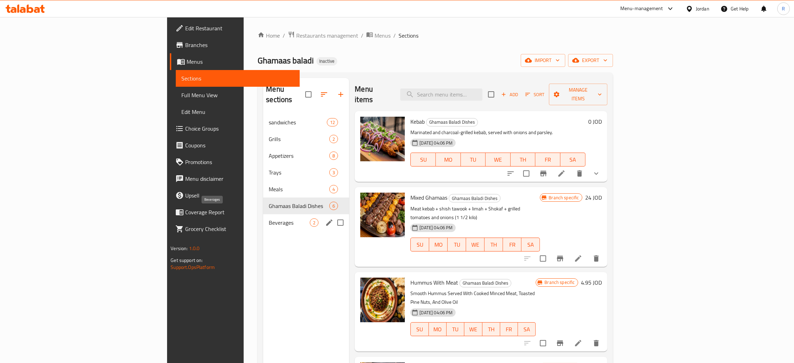
click at [269, 218] on span "Beverages" at bounding box center [289, 222] width 41 height 8
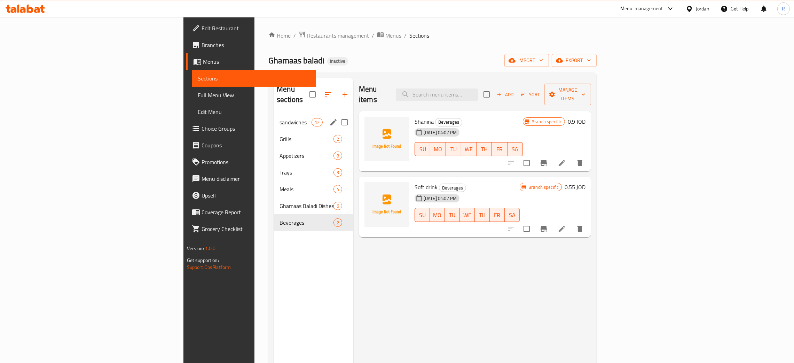
click at [274, 116] on div "sandwiches 12" at bounding box center [313, 122] width 79 height 17
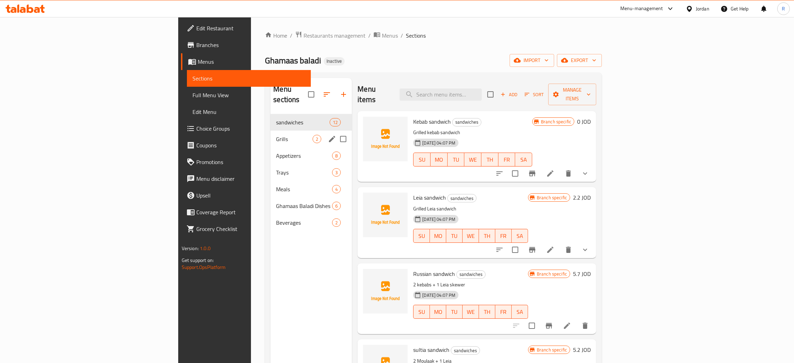
click at [270, 130] on div "Grills 2" at bounding box center [310, 138] width 81 height 17
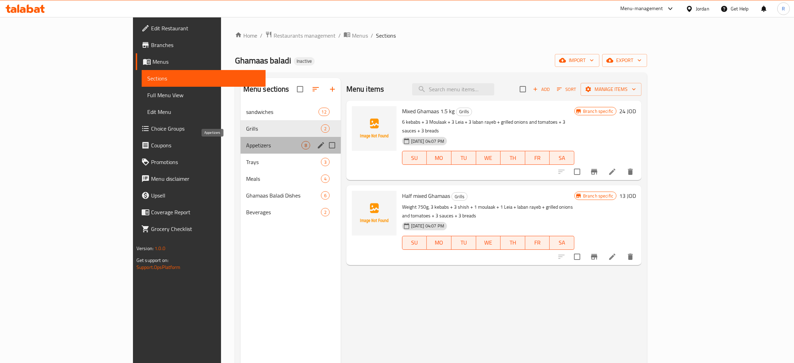
click at [246, 145] on span "Appetizers" at bounding box center [273, 145] width 55 height 8
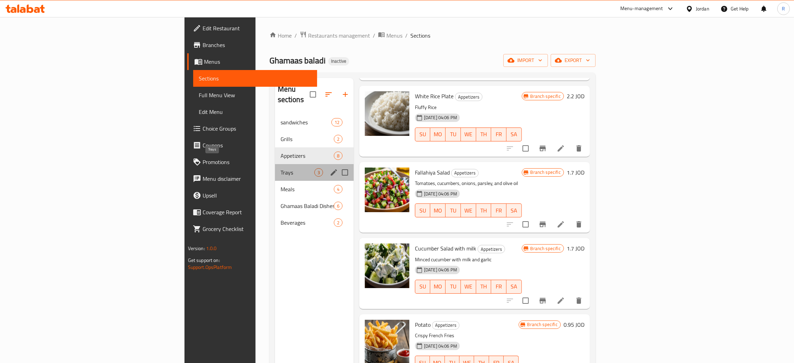
click at [280, 168] on span "Trays" at bounding box center [297, 172] width 34 height 8
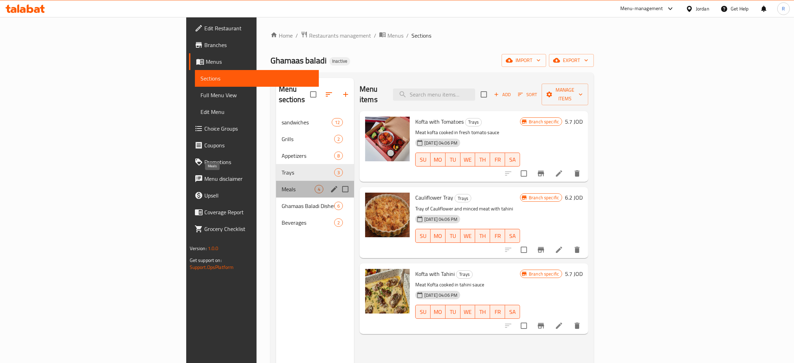
click at [281, 185] on span "Meals" at bounding box center [297, 189] width 33 height 8
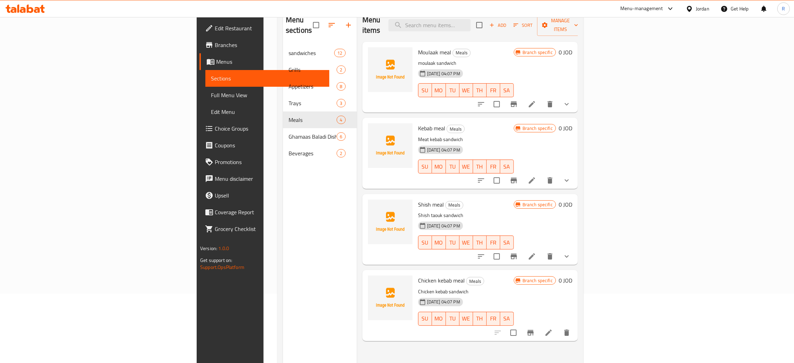
scroll to position [98, 0]
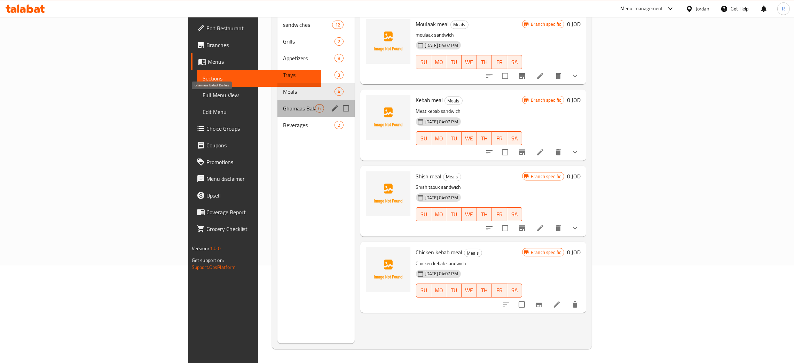
click at [283, 104] on span "Ghamaas Baladi Dishes" at bounding box center [299, 108] width 32 height 8
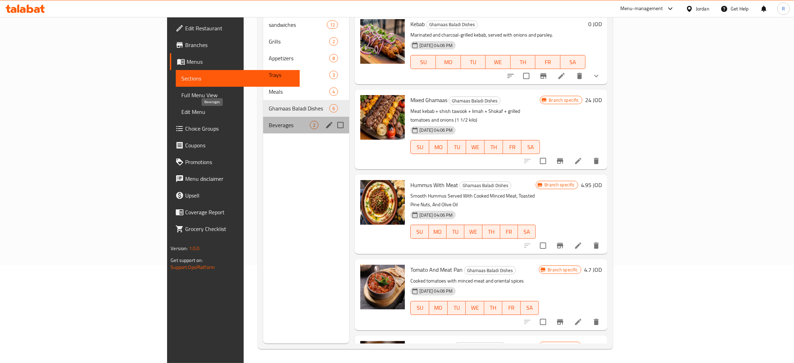
click at [269, 121] on span "Beverages" at bounding box center [289, 125] width 41 height 8
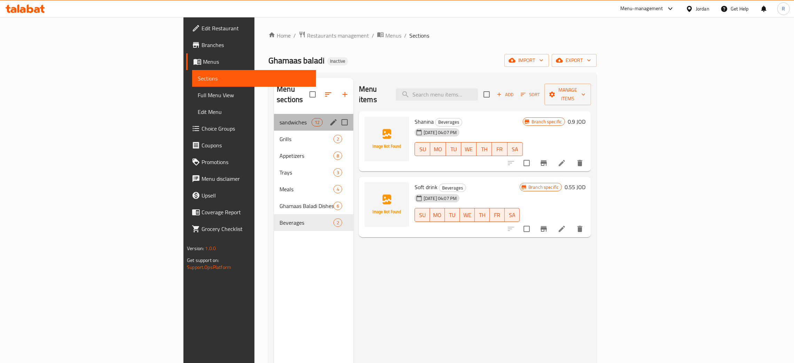
click at [274, 117] on div "sandwiches 12" at bounding box center [313, 122] width 79 height 17
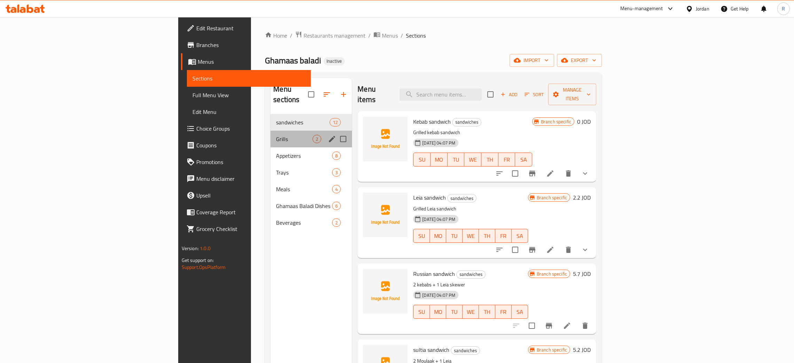
click at [270, 133] on div "Grills 2" at bounding box center [310, 138] width 81 height 17
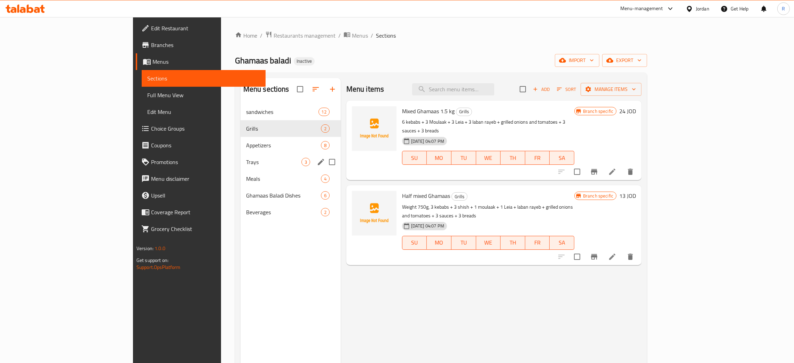
click at [240, 155] on div "Trays 3" at bounding box center [290, 161] width 100 height 17
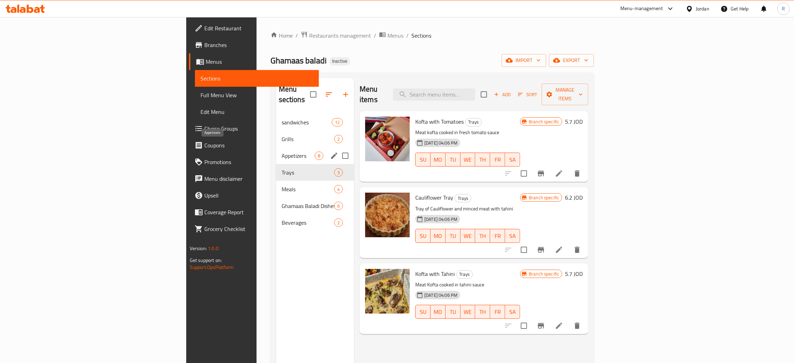
click at [281, 151] on span "Appetizers" at bounding box center [297, 155] width 33 height 8
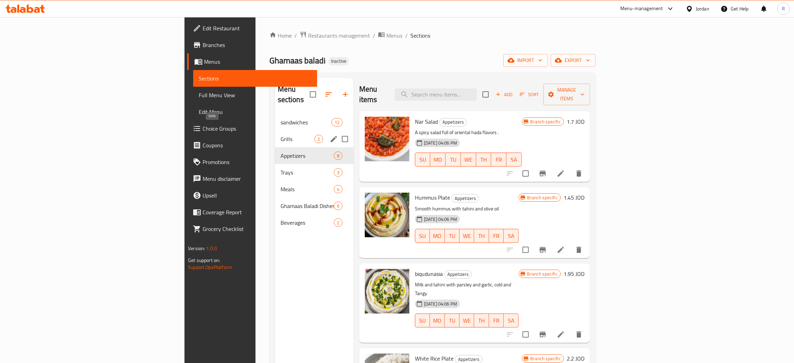
click at [280, 135] on span "Grills" at bounding box center [297, 139] width 34 height 8
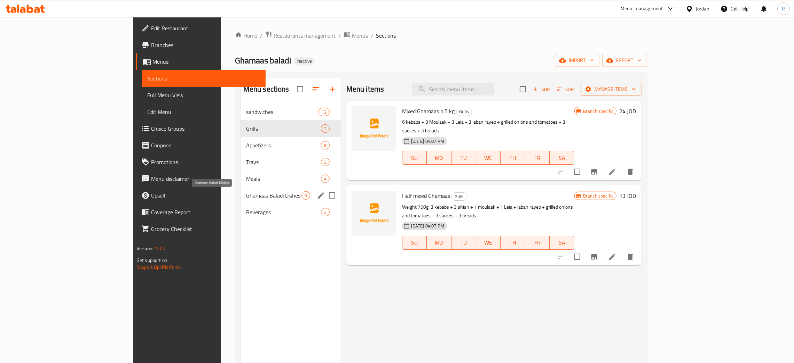
click at [246, 196] on span "Ghamaas Baladi Dishes" at bounding box center [273, 195] width 55 height 8
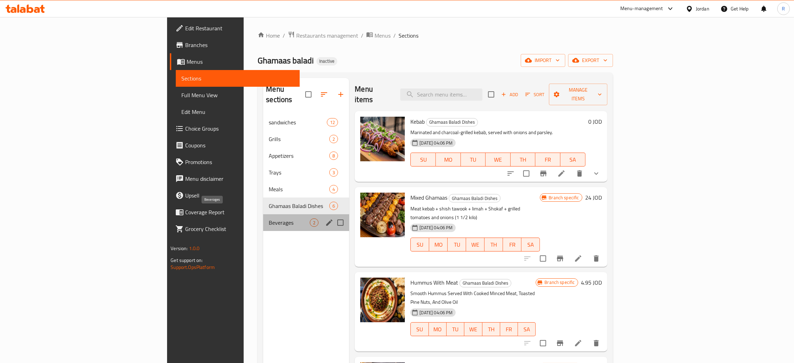
click at [269, 218] on span "Beverages" at bounding box center [289, 222] width 41 height 8
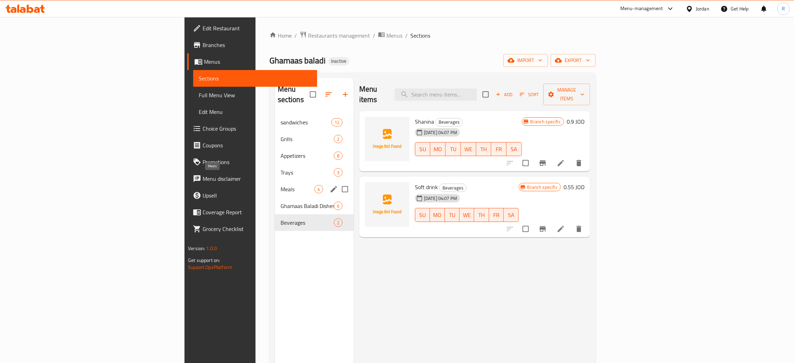
click at [280, 185] on span "Meals" at bounding box center [297, 189] width 34 height 8
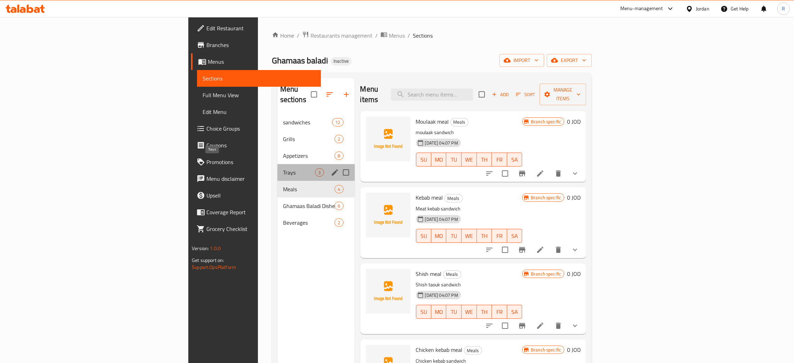
click at [283, 168] on span "Trays" at bounding box center [299, 172] width 32 height 8
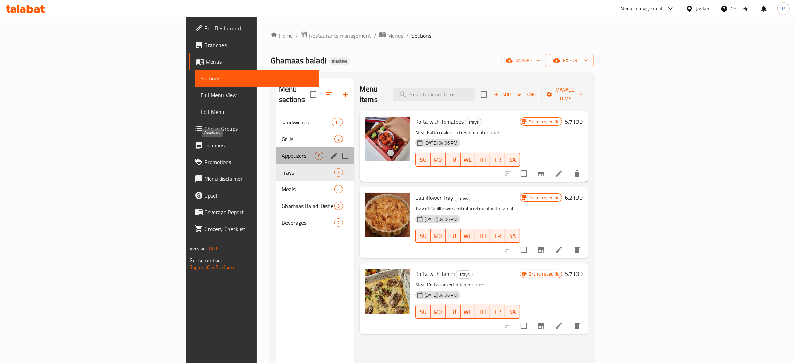
click at [281, 151] on span "Appetizers" at bounding box center [297, 155] width 33 height 8
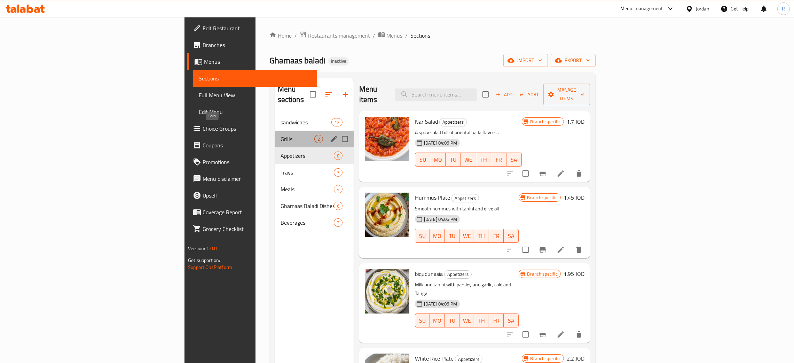
click at [280, 135] on span "Grills" at bounding box center [297, 139] width 34 height 8
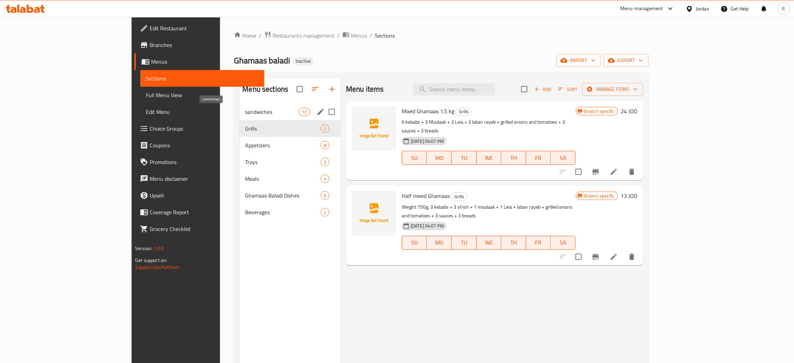
click at [245, 113] on span "sandwiches" at bounding box center [271, 112] width 53 height 8
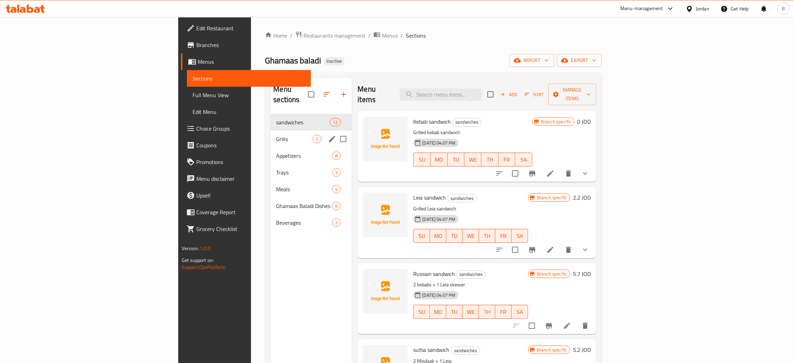
click at [270, 130] on div "Grills 2" at bounding box center [310, 138] width 81 height 17
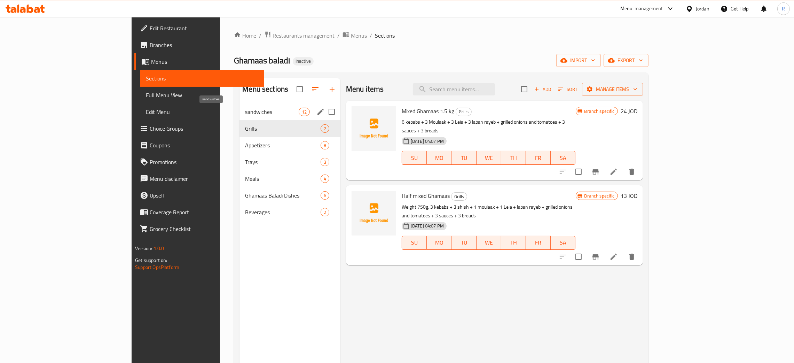
click at [245, 114] on span "sandwiches" at bounding box center [271, 112] width 53 height 8
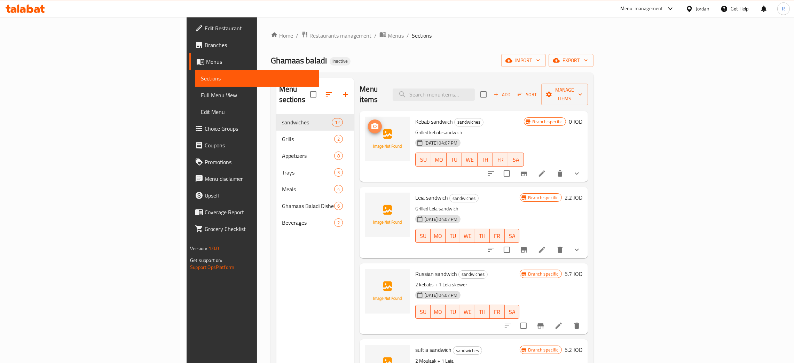
click at [374, 125] on circle "upload picture" at bounding box center [375, 126] width 2 height 2
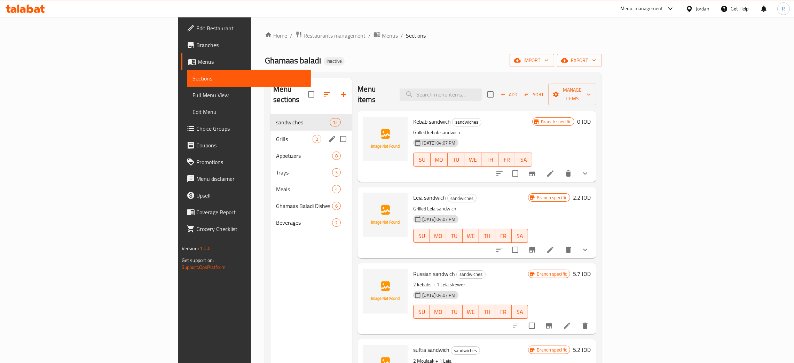
click at [270, 133] on div "Grills 2" at bounding box center [310, 138] width 81 height 17
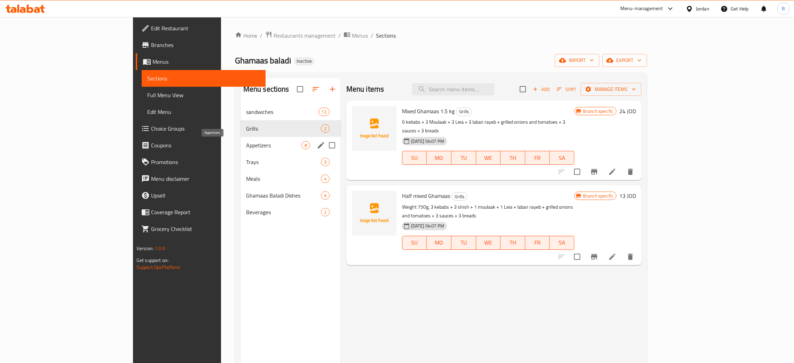
click at [246, 145] on span "Appetizers" at bounding box center [273, 145] width 55 height 8
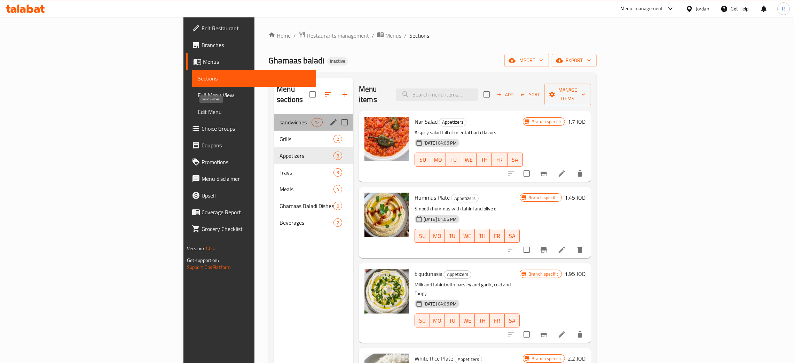
click at [279, 118] on span "sandwiches" at bounding box center [295, 122] width 32 height 8
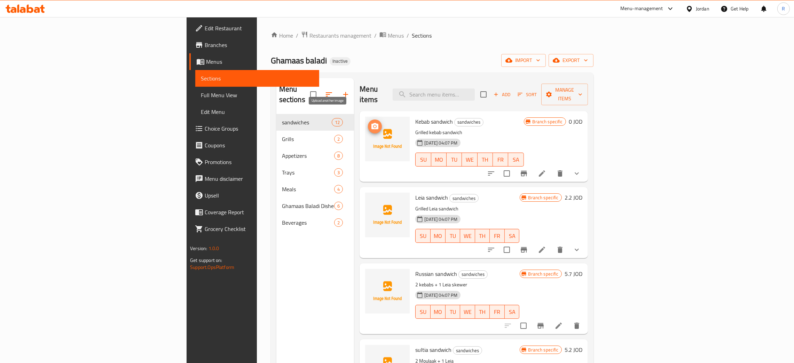
click at [371, 122] on icon "upload picture" at bounding box center [375, 126] width 8 height 8
click at [371, 198] on icon "upload picture" at bounding box center [375, 202] width 8 height 8
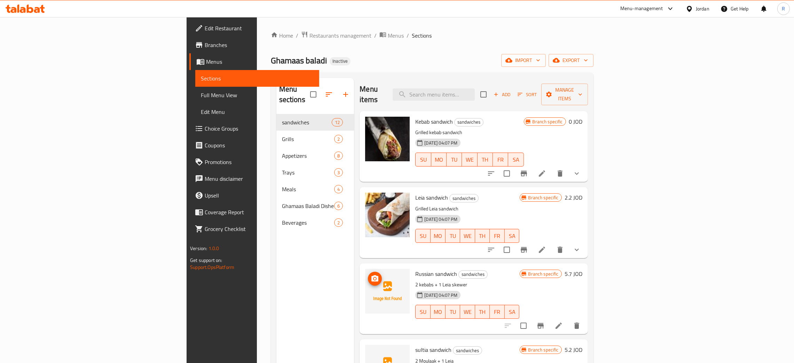
click at [371, 274] on icon "upload picture" at bounding box center [375, 278] width 8 height 8
